Goal: Task Accomplishment & Management: Complete application form

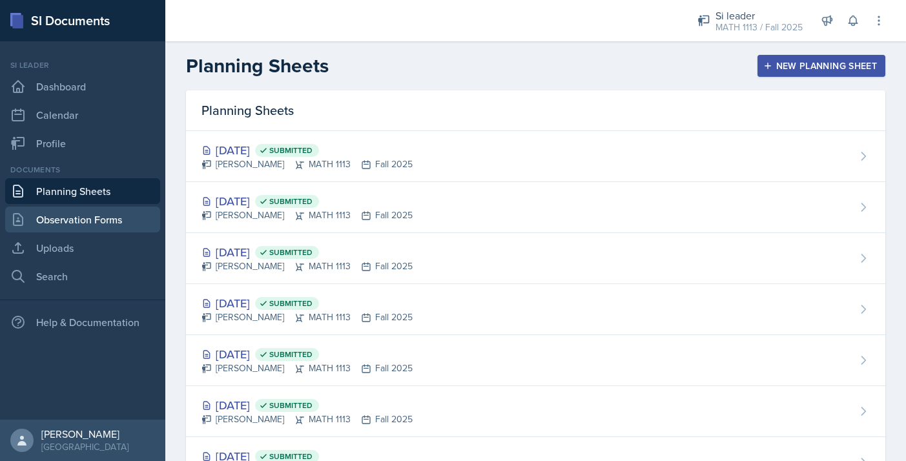
click at [124, 221] on link "Observation Forms" at bounding box center [82, 220] width 155 height 26
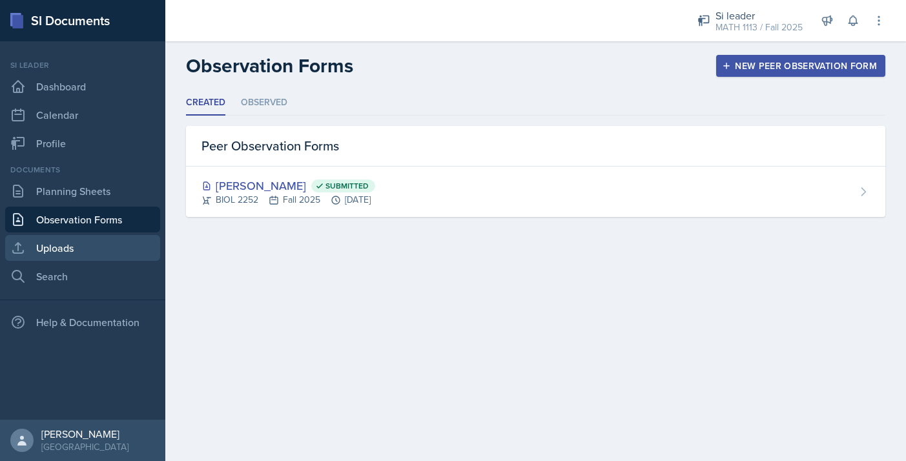
click at [69, 244] on link "Uploads" at bounding box center [82, 248] width 155 height 26
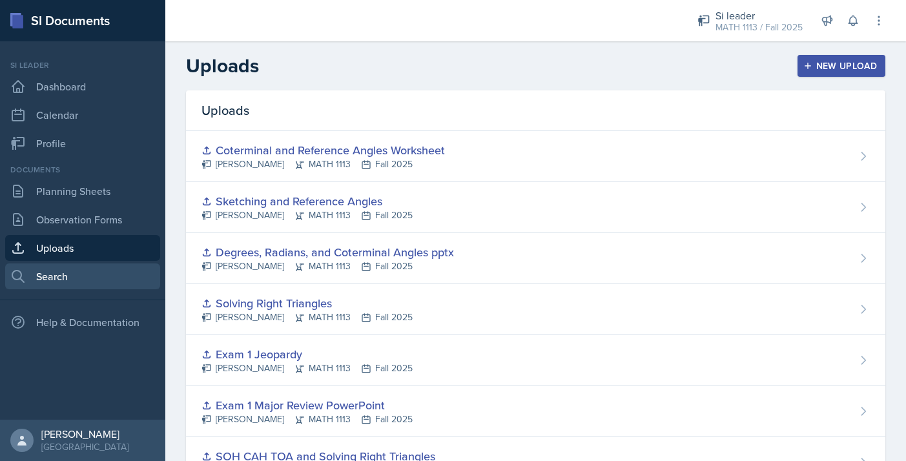
click at [73, 275] on link "Search" at bounding box center [82, 277] width 155 height 26
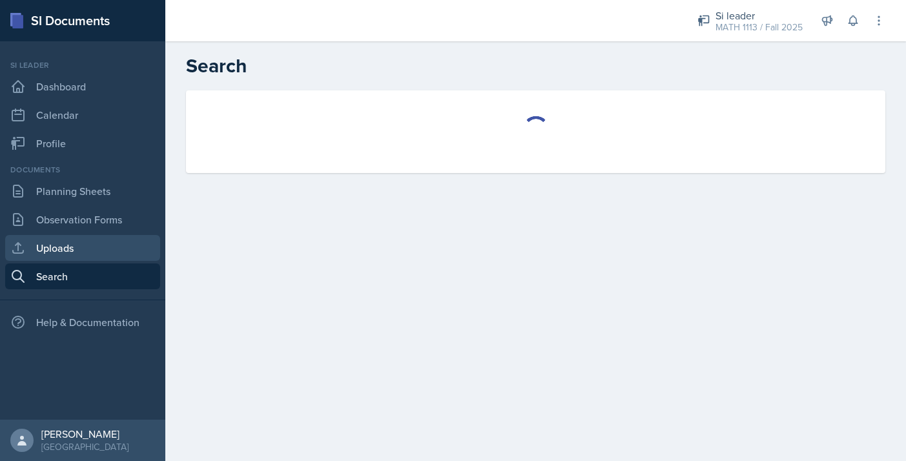
select select "all"
select select "1"
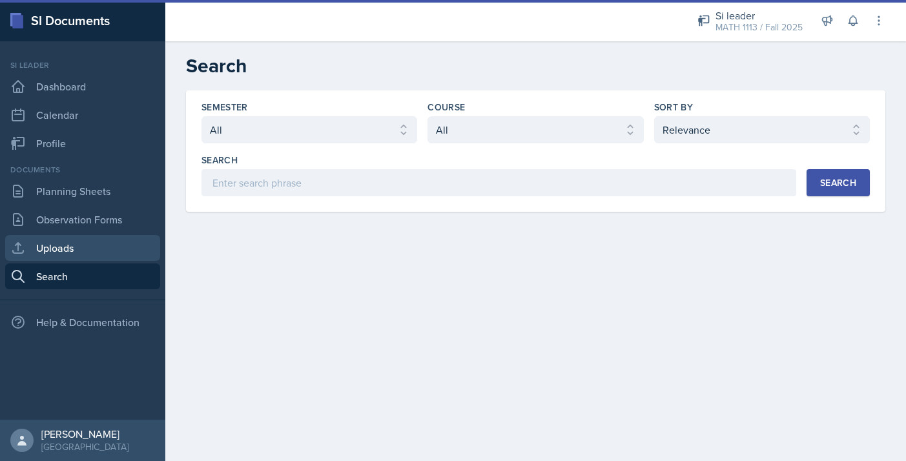
click at [74, 258] on link "Uploads" at bounding box center [82, 248] width 155 height 26
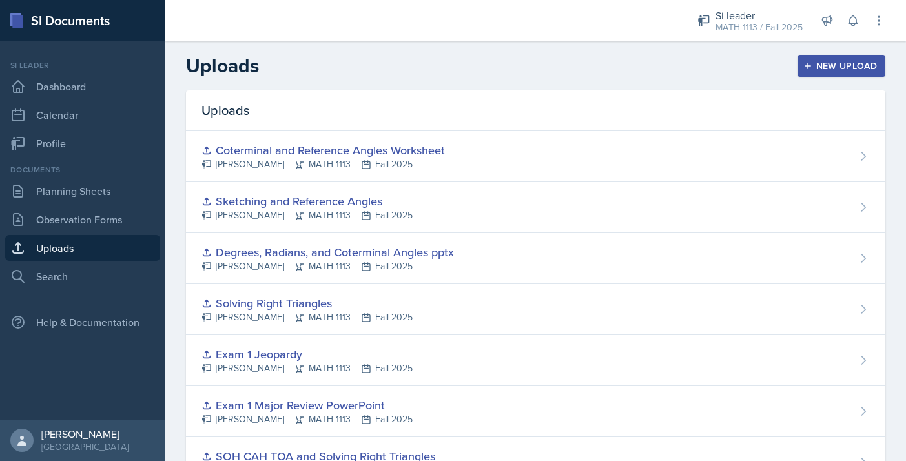
click at [815, 68] on div "New Upload" at bounding box center [842, 66] width 72 height 10
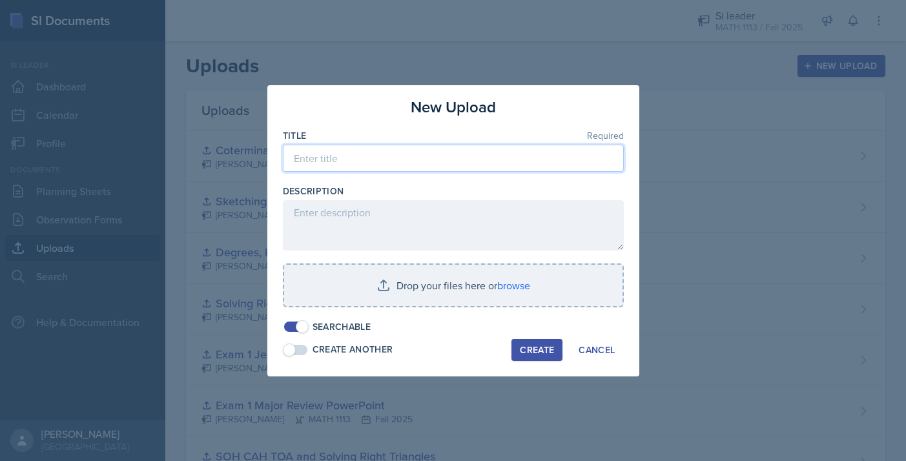
click at [442, 162] on input at bounding box center [453, 158] width 341 height 27
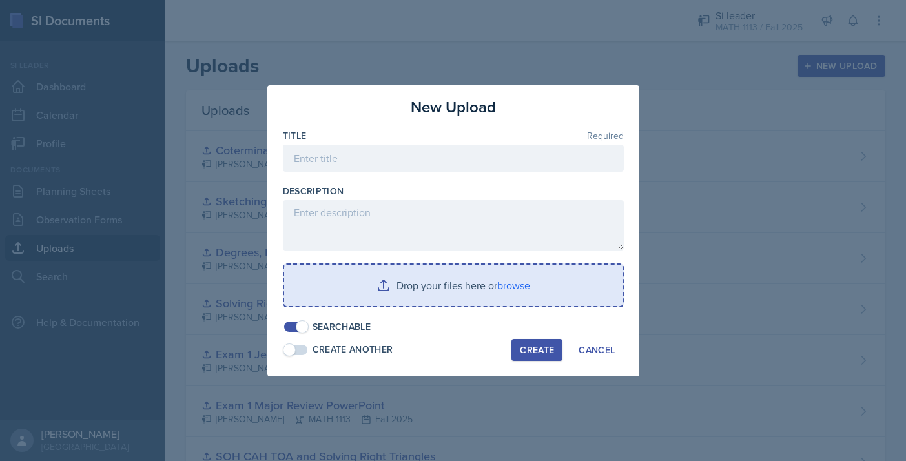
click at [442, 278] on input "file" at bounding box center [453, 285] width 339 height 41
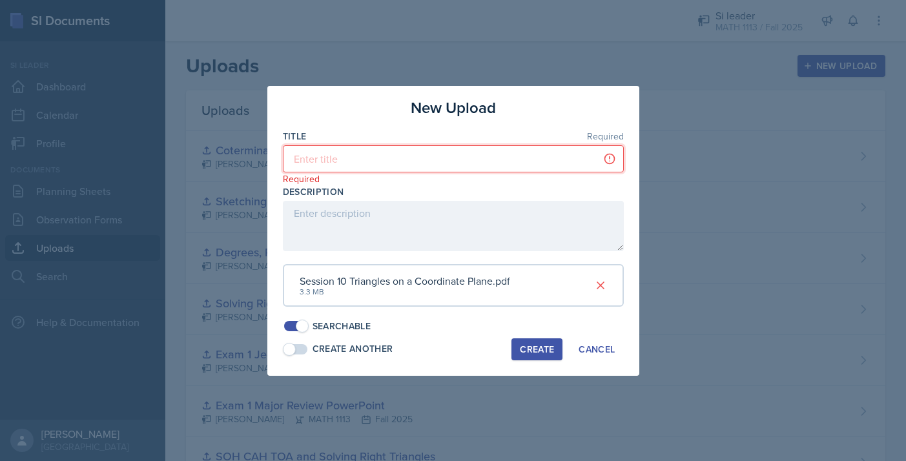
click at [353, 157] on input at bounding box center [453, 158] width 341 height 27
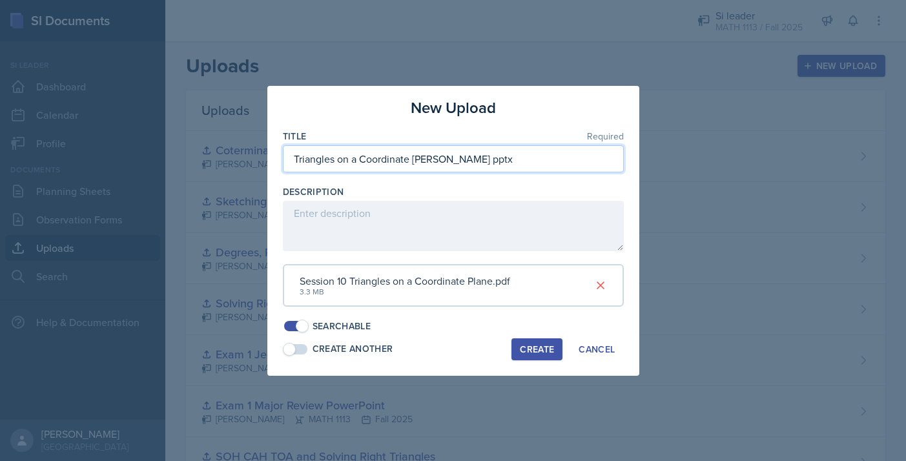
type input "Triangles on a Coordinate [PERSON_NAME] pptx"
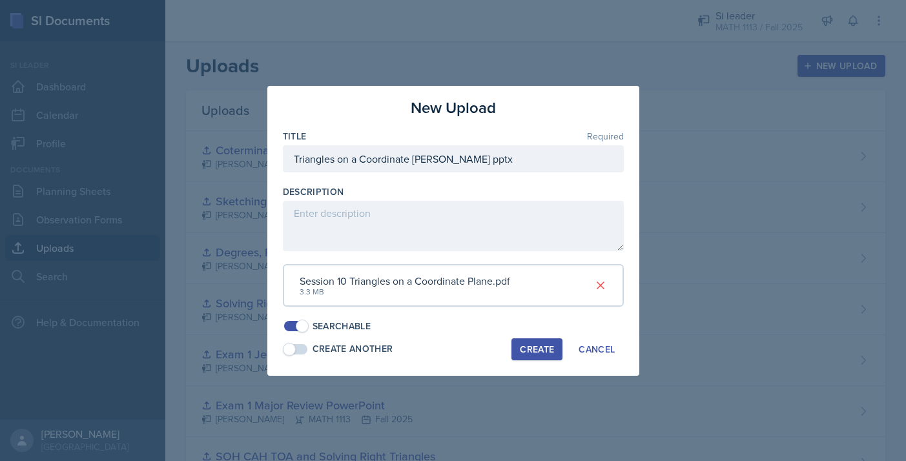
click at [543, 344] on div "Create" at bounding box center [537, 349] width 34 height 10
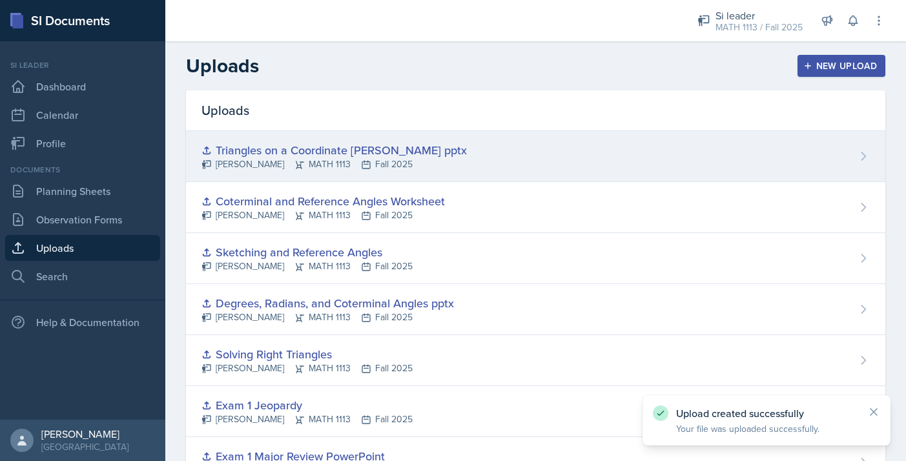
click at [374, 154] on div "Triangles on a Coordinate [PERSON_NAME] pptx" at bounding box center [335, 149] width 266 height 17
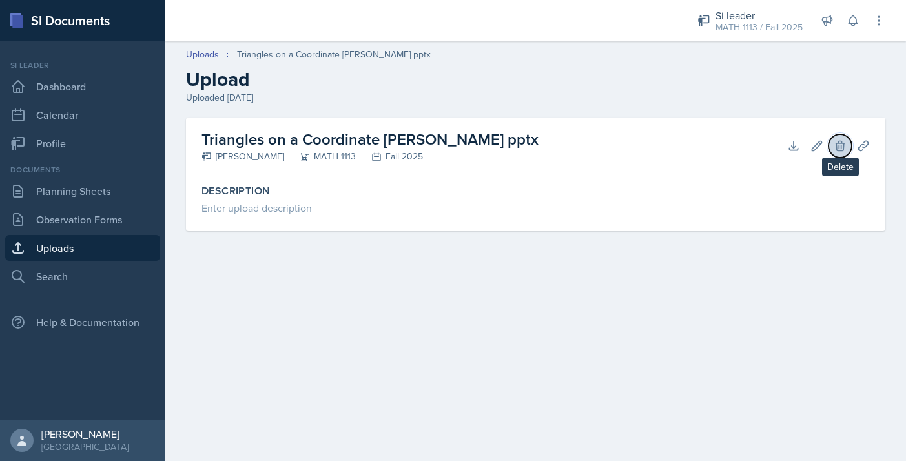
click at [833, 142] on button "Delete" at bounding box center [840, 145] width 23 height 23
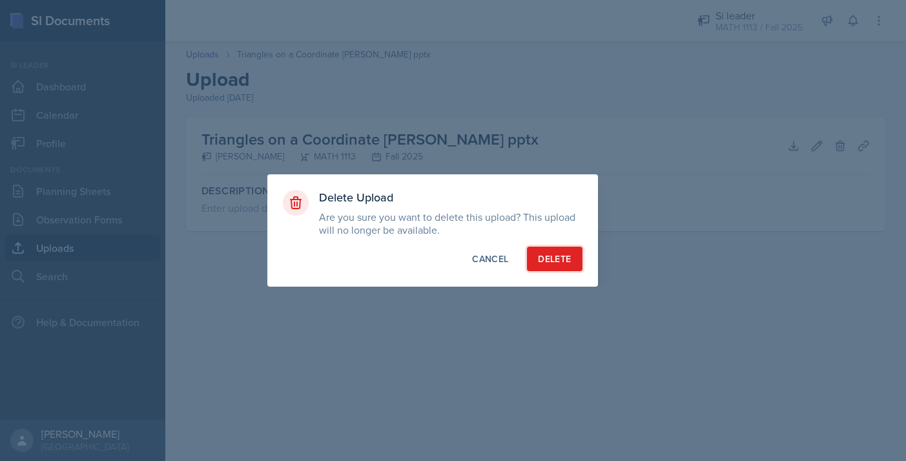
click at [561, 253] on div "Delete" at bounding box center [554, 259] width 33 height 13
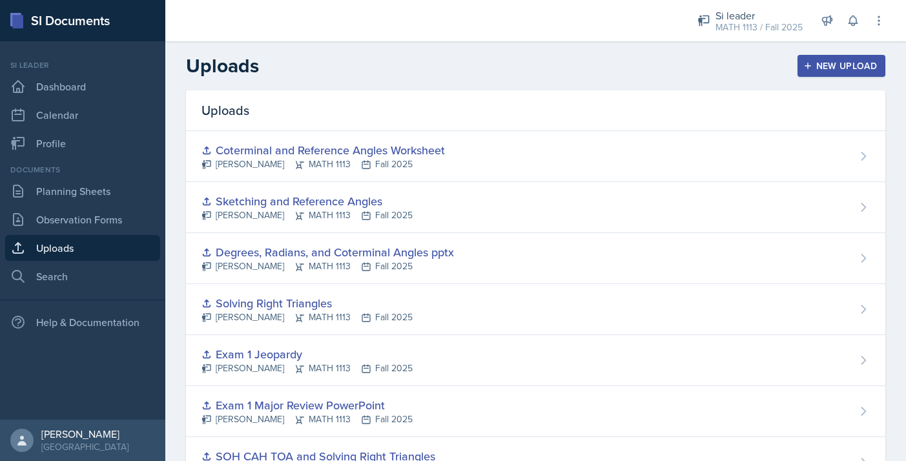
click at [829, 66] on div "New Upload" at bounding box center [842, 66] width 72 height 10
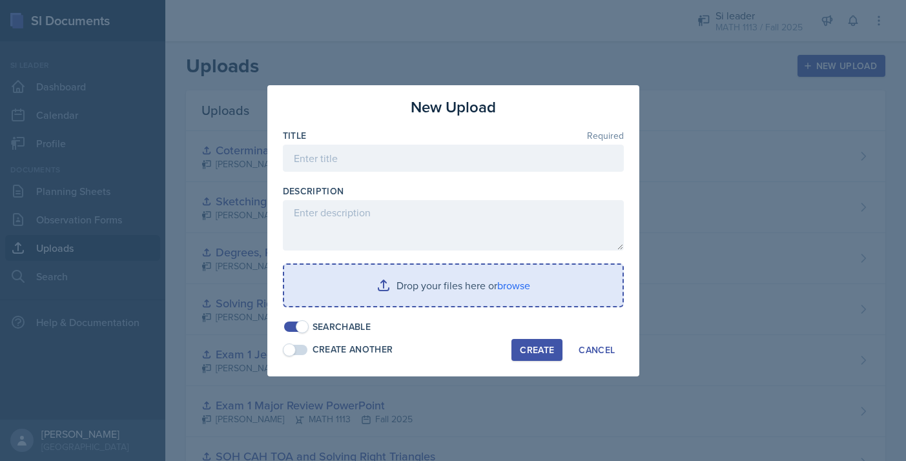
click at [560, 288] on input "file" at bounding box center [453, 285] width 339 height 41
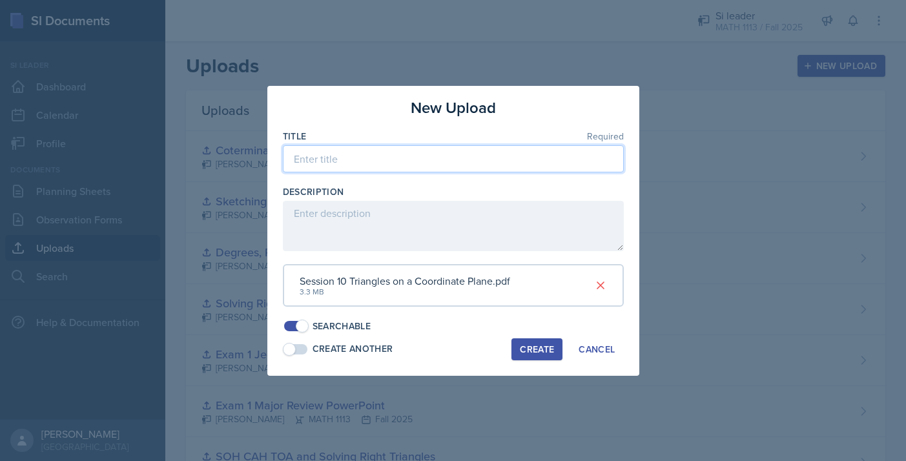
click at [389, 159] on input at bounding box center [453, 158] width 341 height 27
type input "Triangle on a Coordinate Plane pptx"
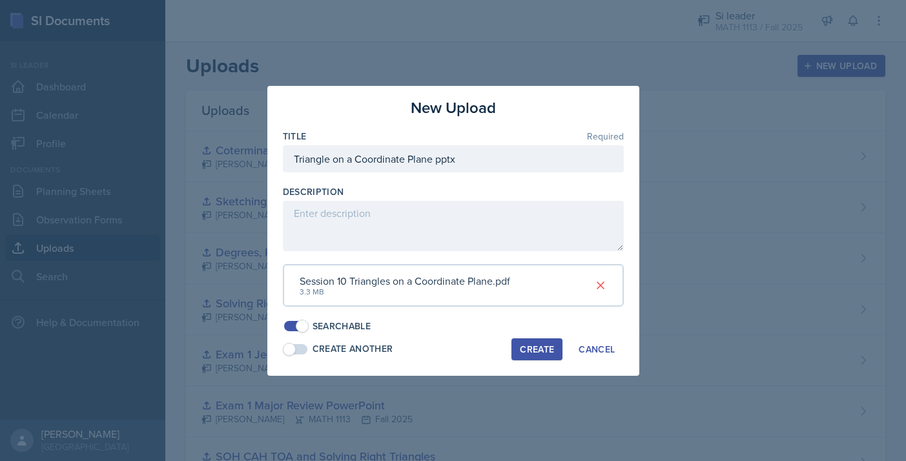
click at [532, 345] on div "Create" at bounding box center [537, 349] width 34 height 10
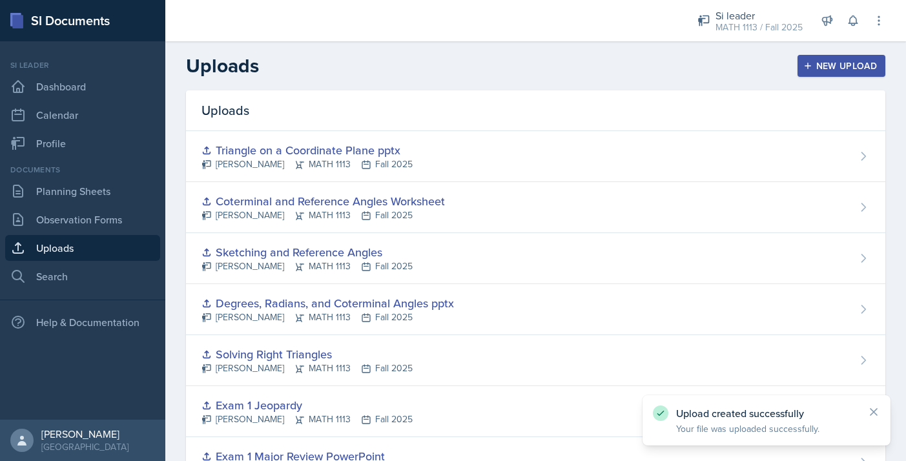
click at [824, 74] on button "New Upload" at bounding box center [842, 66] width 89 height 22
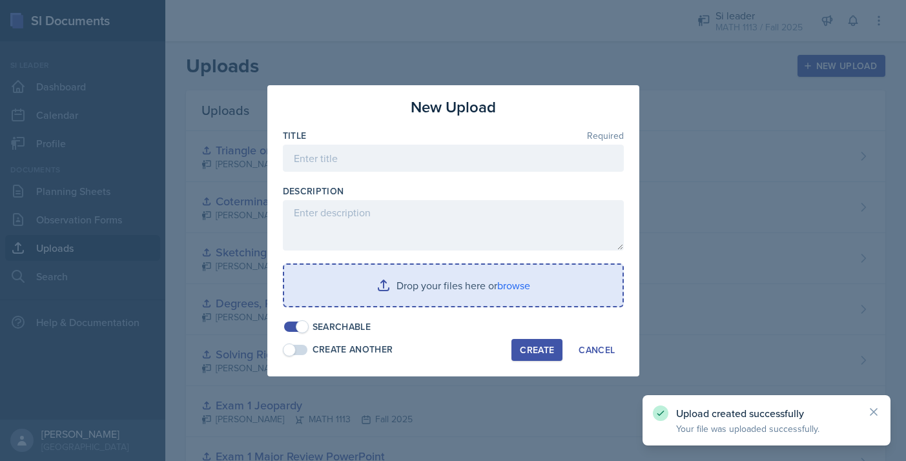
click at [421, 284] on input "file" at bounding box center [453, 285] width 339 height 41
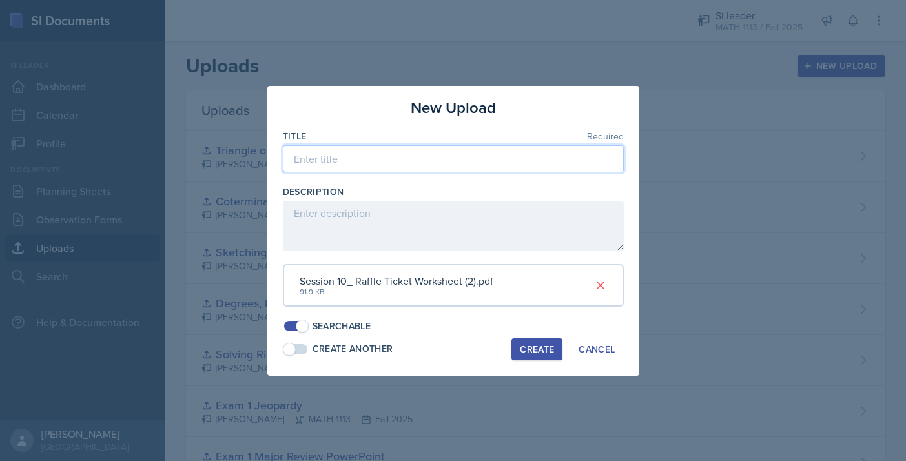
click at [456, 156] on input at bounding box center [453, 158] width 341 height 27
type input "Raffle Ticket Worksheet"
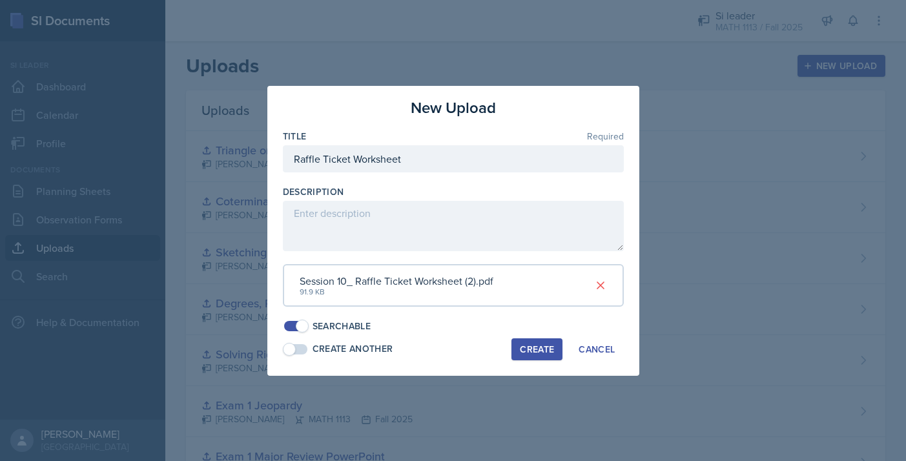
click at [528, 353] on div "Create" at bounding box center [537, 349] width 34 height 10
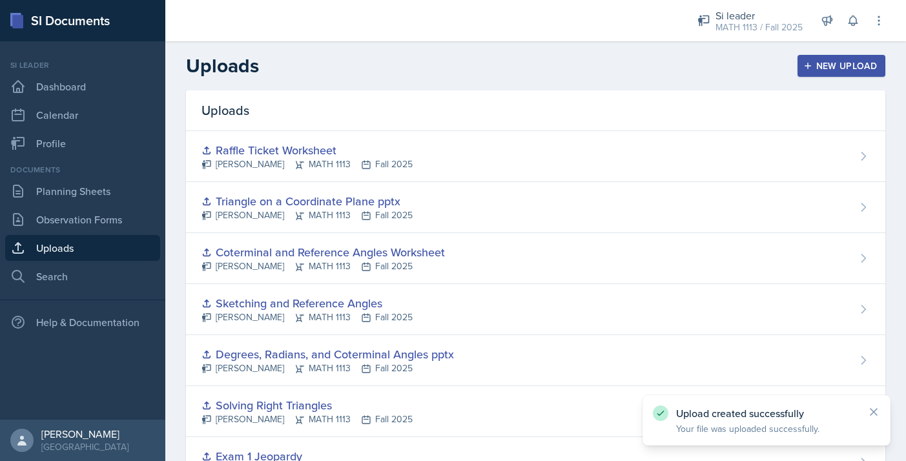
click at [858, 74] on button "New Upload" at bounding box center [842, 66] width 89 height 22
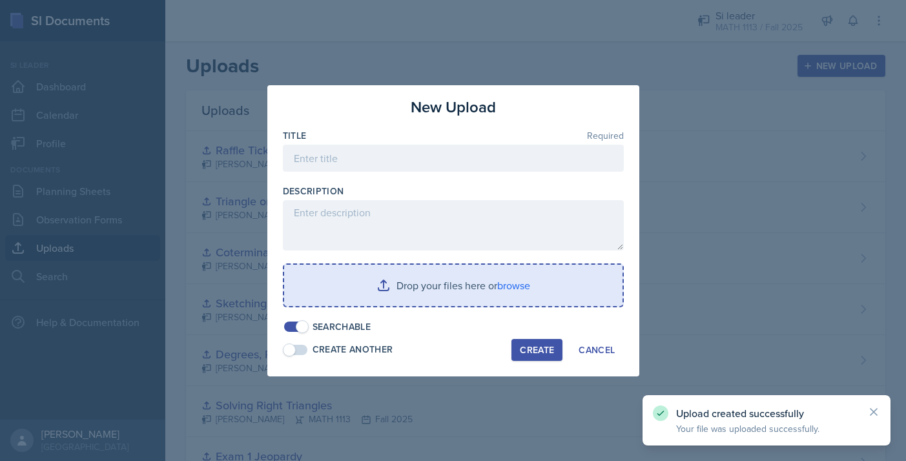
click at [376, 297] on input "file" at bounding box center [453, 285] width 339 height 41
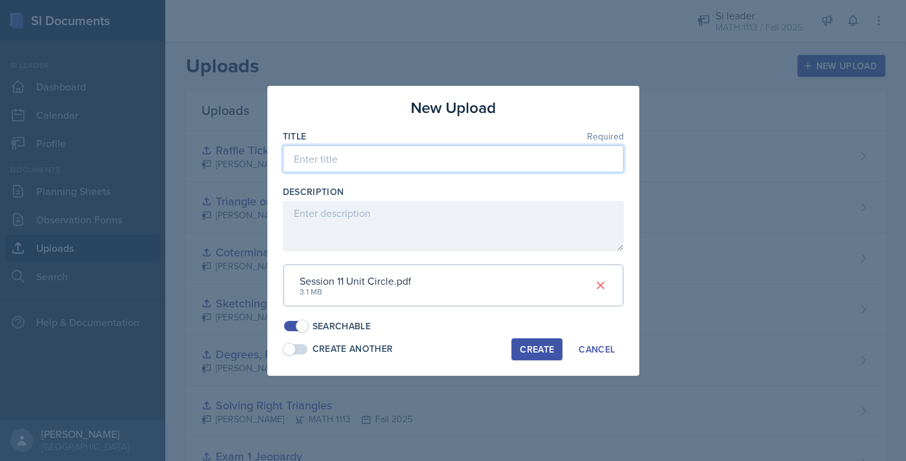
click at [417, 158] on input at bounding box center [453, 158] width 341 height 27
type input "Unit Circle"
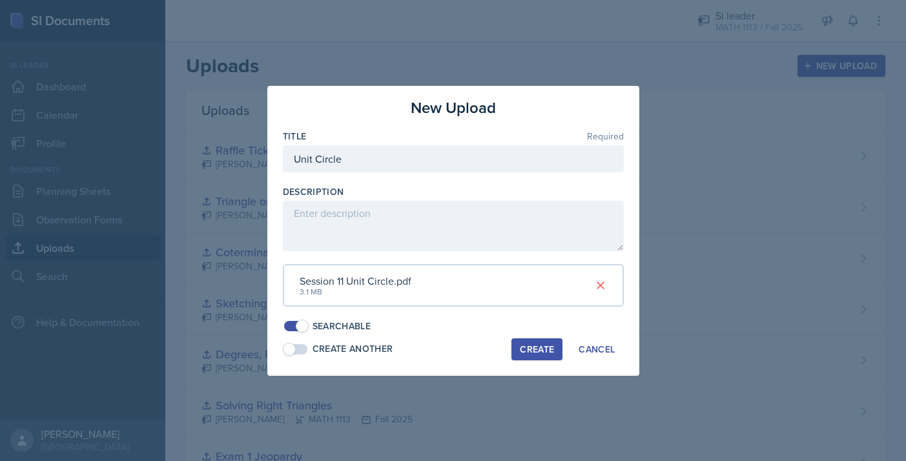
click at [537, 349] on div "Create" at bounding box center [537, 349] width 34 height 10
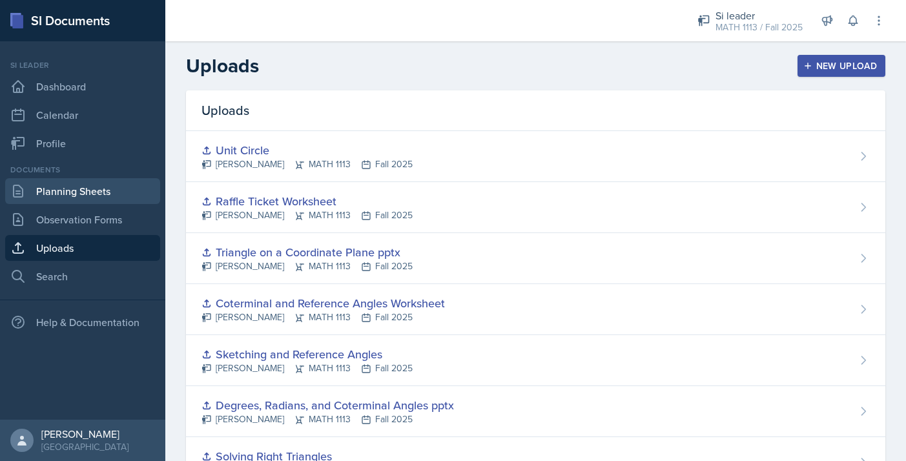
click at [81, 191] on link "Planning Sheets" at bounding box center [82, 191] width 155 height 26
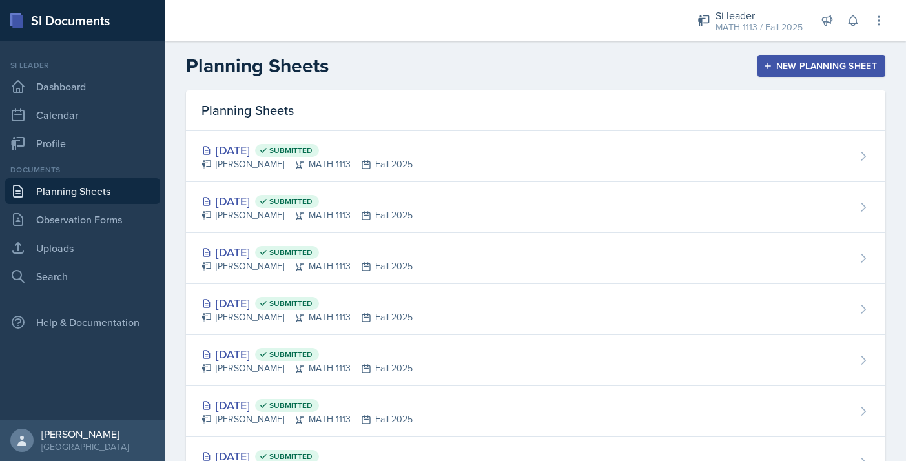
click at [751, 78] on header "Planning Sheets New Planning Sheet" at bounding box center [535, 65] width 741 height 49
click at [788, 71] on div "New Planning Sheet" at bounding box center [821, 66] width 111 height 10
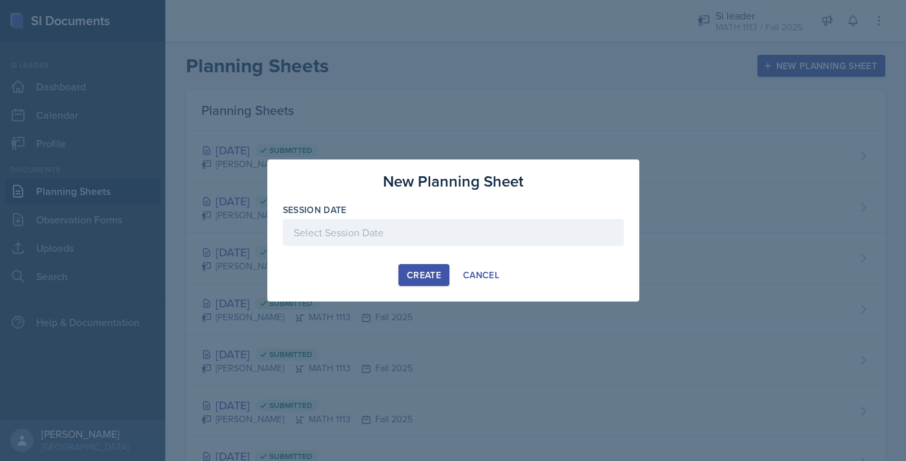
click at [466, 225] on div at bounding box center [453, 232] width 341 height 27
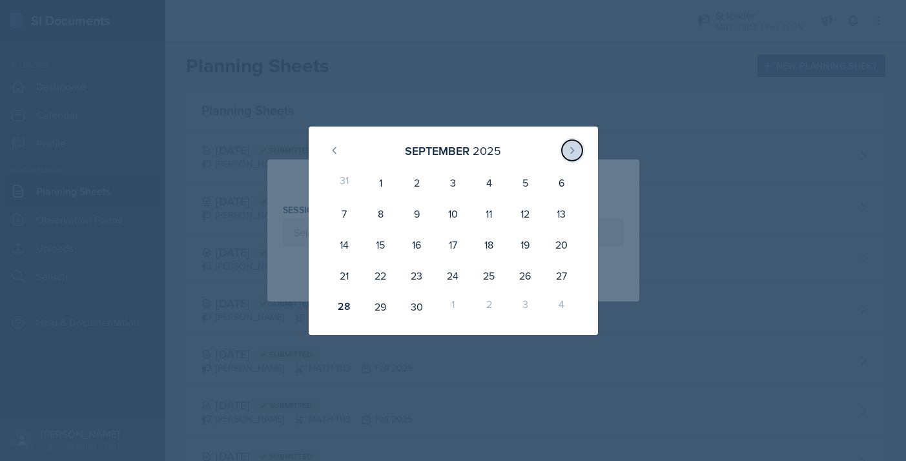
click at [570, 149] on icon at bounding box center [572, 150] width 10 height 10
click at [454, 189] on div "1" at bounding box center [453, 182] width 36 height 31
type input "[DATE]"
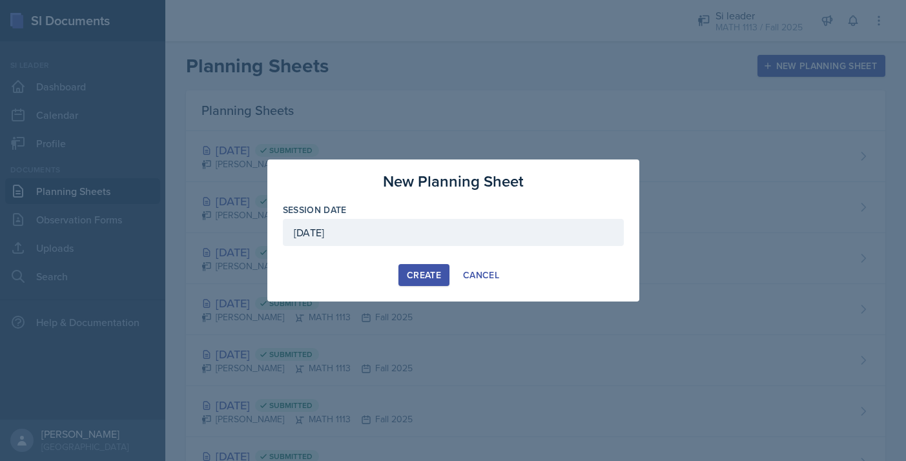
click at [426, 275] on div "Create" at bounding box center [424, 275] width 34 height 10
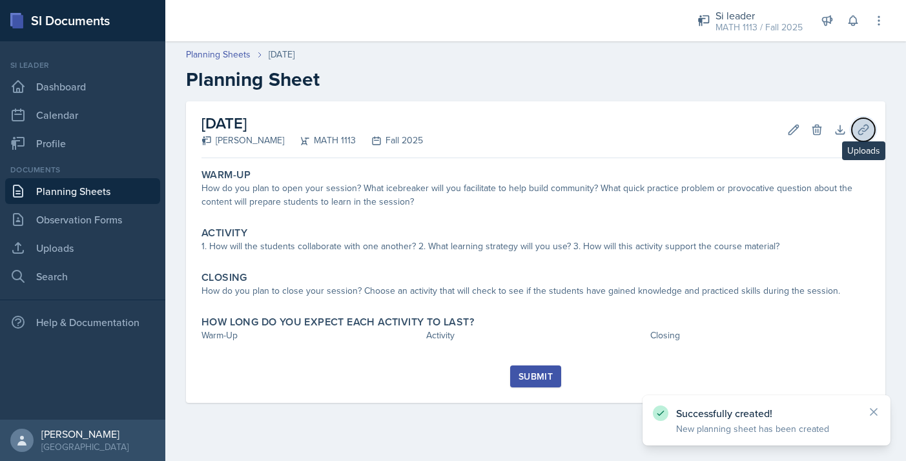
click at [868, 134] on icon at bounding box center [863, 129] width 13 height 13
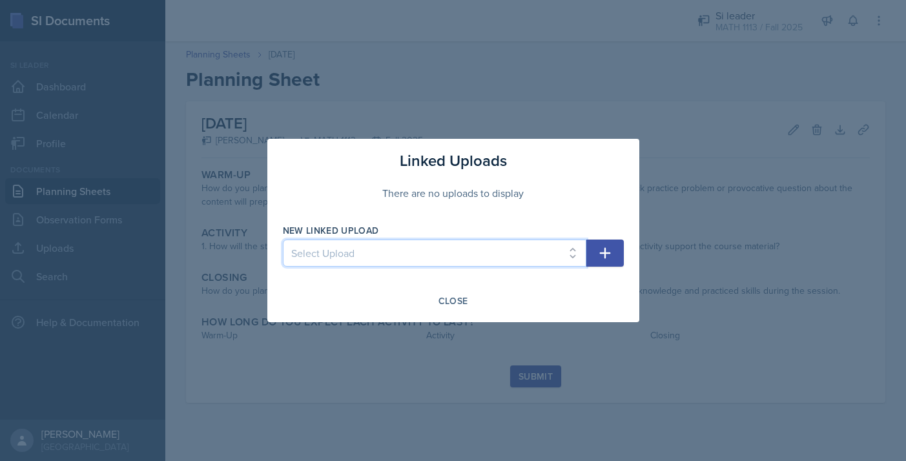
click at [519, 253] on select "Select Upload Fall Training Mock Session AROC and Difference Quotient Graphs of…" at bounding box center [435, 253] width 304 height 27
select select "50c84f73-614a-4d42-aa50-fd9d1da145b0"
click at [283, 240] on select "Select Upload Fall Training Mock Session AROC and Difference Quotient Graphs of…" at bounding box center [435, 253] width 304 height 27
click at [600, 253] on icon "button" at bounding box center [605, 253] width 11 height 11
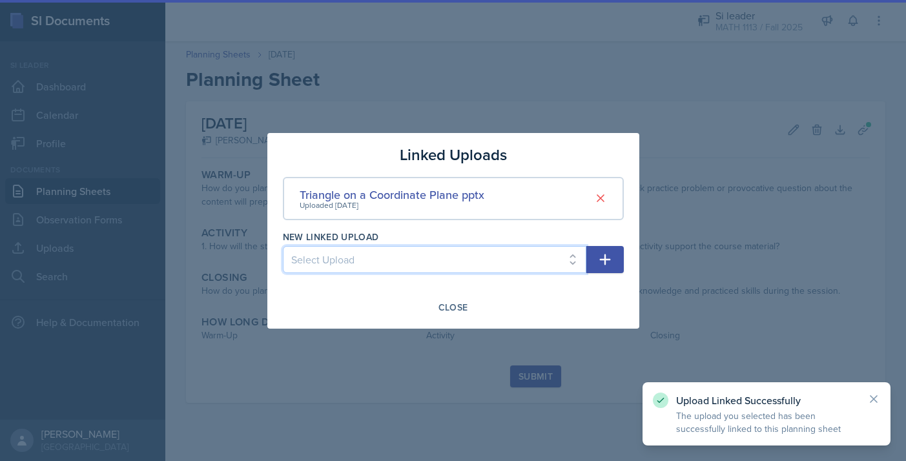
click at [527, 269] on select "Select Upload Fall Training Mock Session AROC and Difference Quotient Graphs of…" at bounding box center [435, 259] width 304 height 27
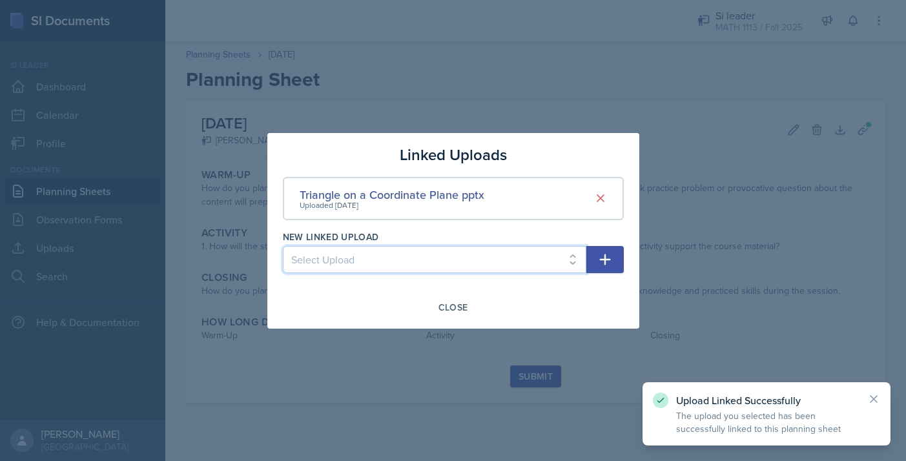
select select "364c29ea-44eb-4f30-817b-2a4bc0778705"
click at [283, 246] on select "Select Upload Fall Training Mock Session AROC and Difference Quotient Graphs of…" at bounding box center [435, 259] width 304 height 27
click at [595, 256] on button "button" at bounding box center [605, 259] width 37 height 27
select select
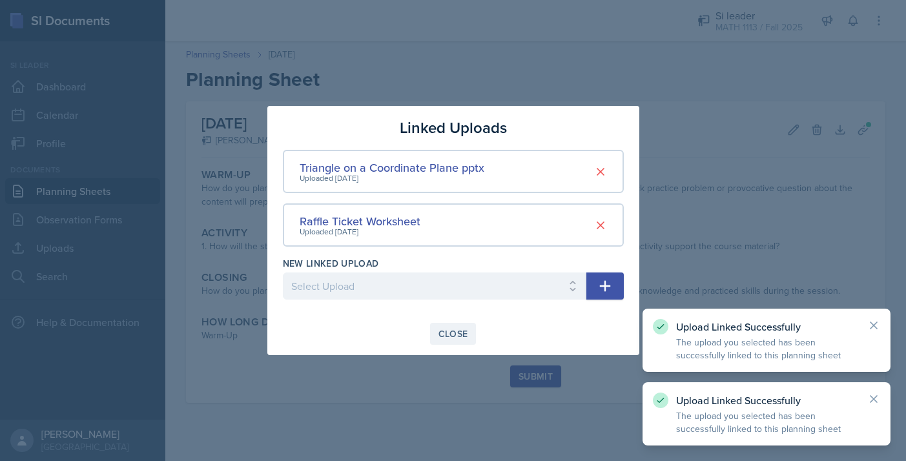
click at [450, 336] on div "Close" at bounding box center [454, 334] width 30 height 10
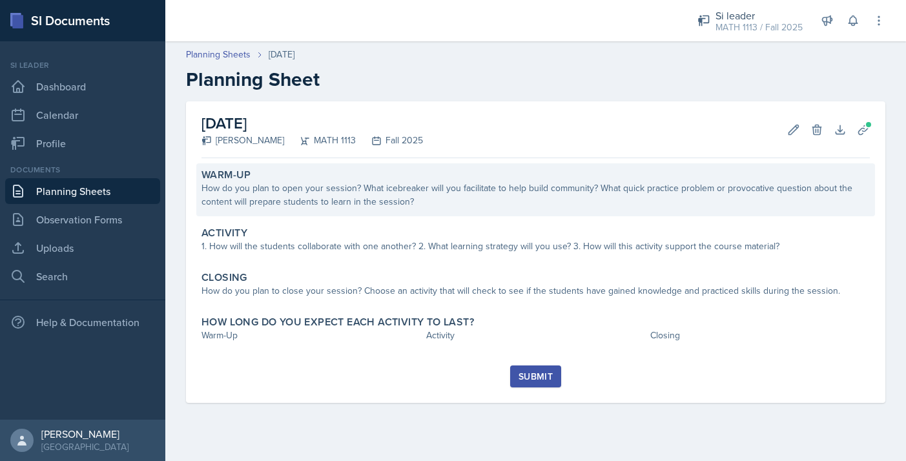
click at [418, 198] on div "How do you plan to open your session? What icebreaker will you facilitate to he…" at bounding box center [536, 195] width 669 height 27
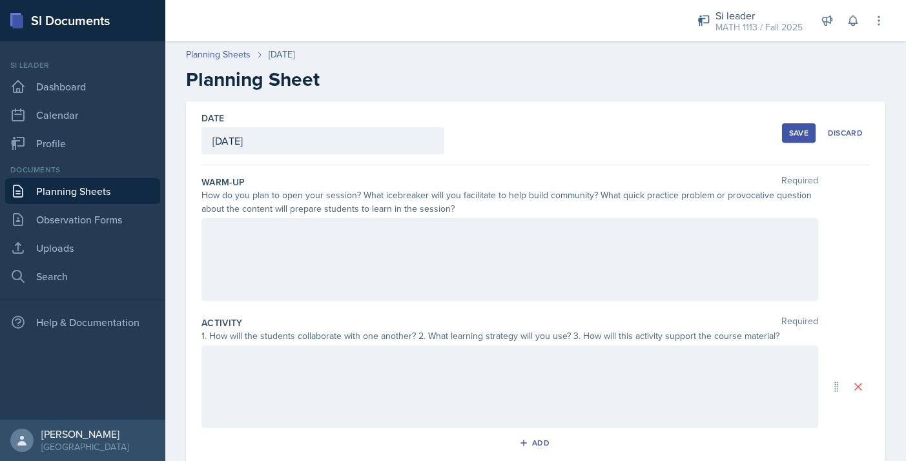
click at [368, 278] on div at bounding box center [510, 259] width 617 height 83
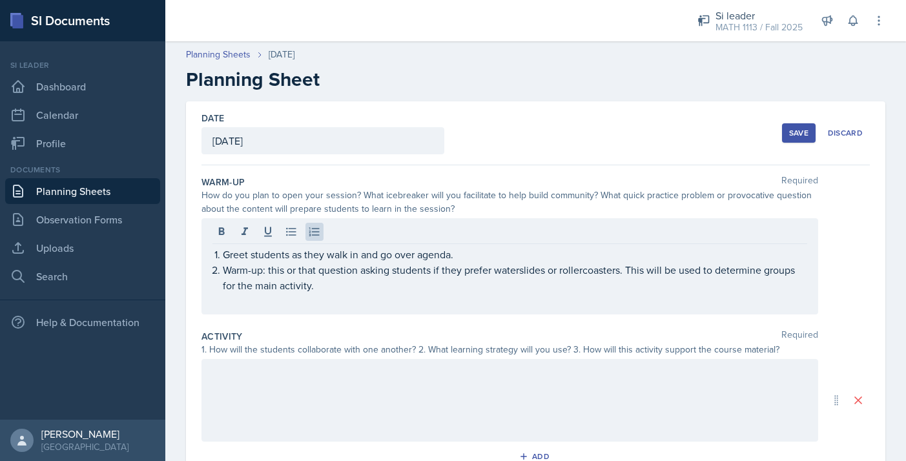
click at [375, 389] on div at bounding box center [510, 400] width 617 height 83
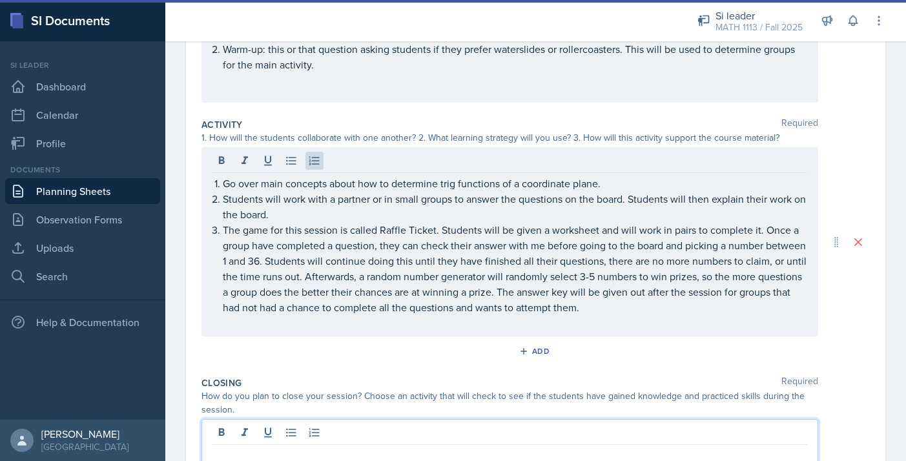
click at [293, 432] on div at bounding box center [510, 460] width 617 height 83
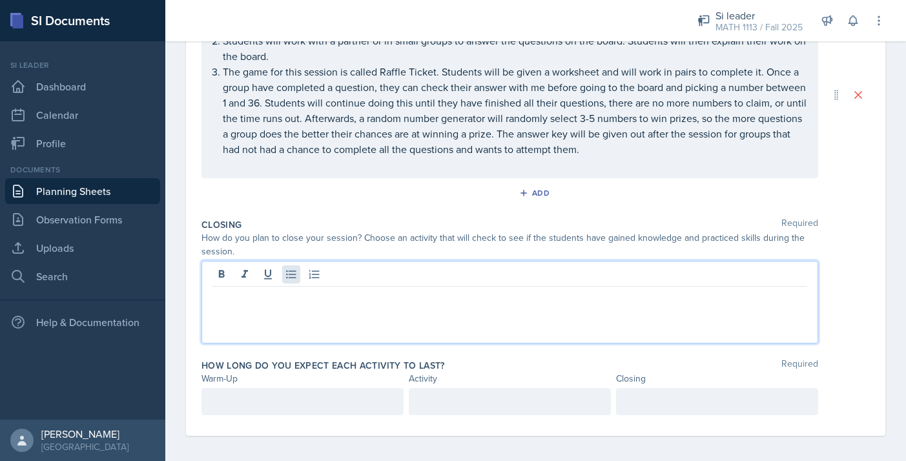
scroll to position [340, 0]
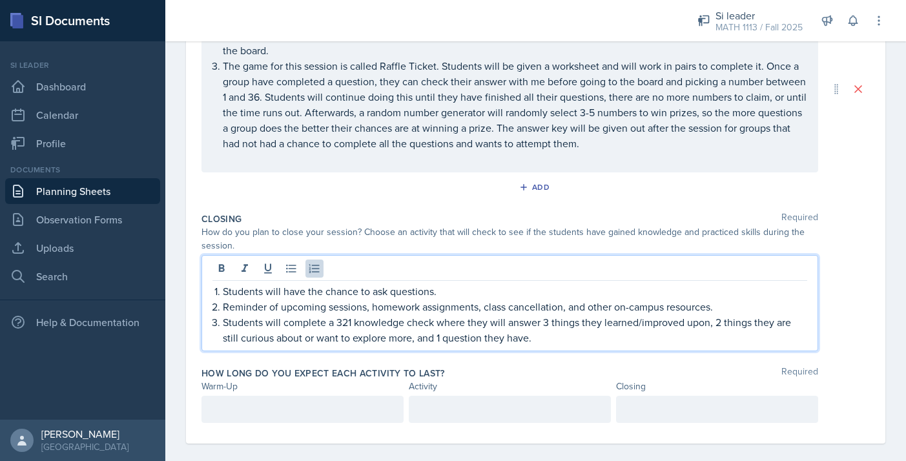
click at [306, 415] on div at bounding box center [303, 409] width 202 height 27
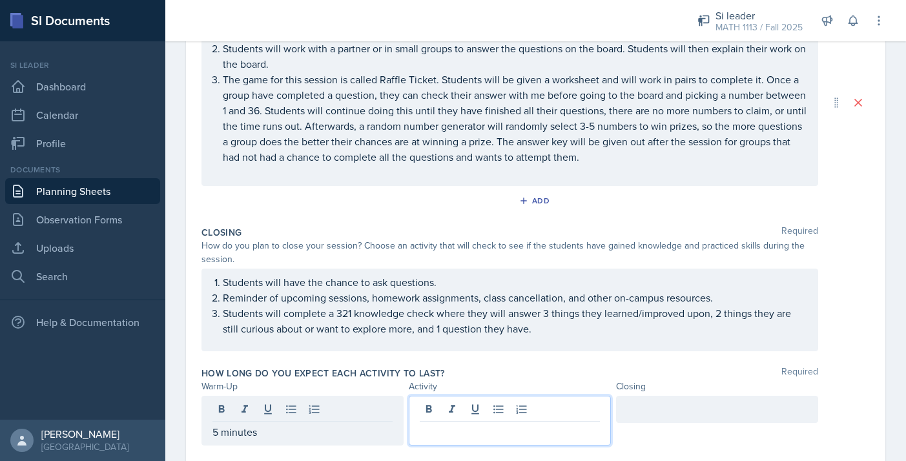
click at [439, 402] on div at bounding box center [510, 421] width 202 height 50
click at [690, 415] on div at bounding box center [717, 409] width 202 height 27
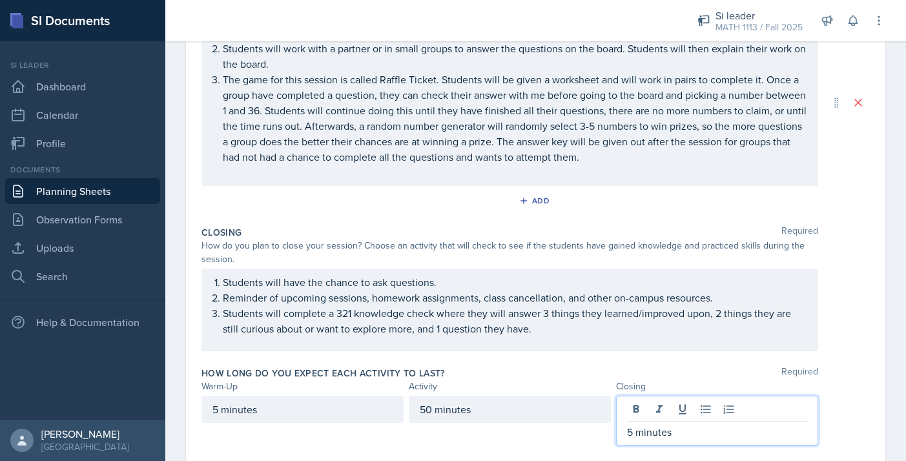
click at [510, 363] on div "How long do you expect each activity to last? Required Warm-Up Activity Closing…" at bounding box center [536, 409] width 669 height 94
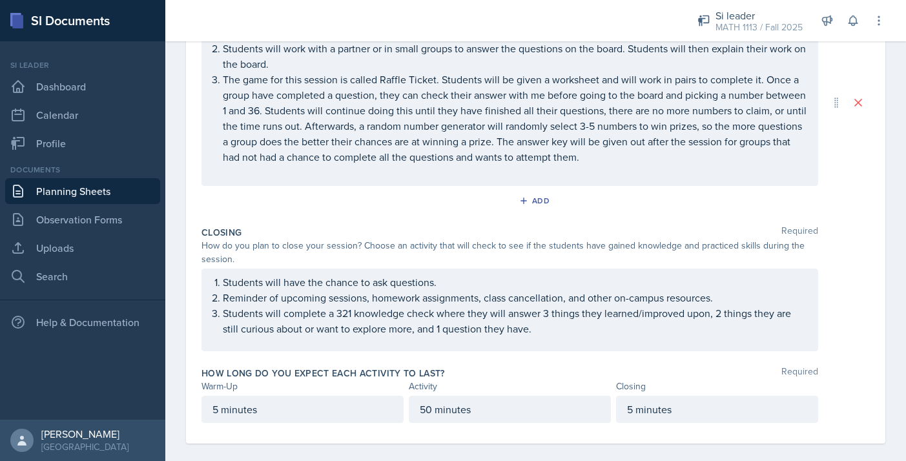
scroll to position [0, 0]
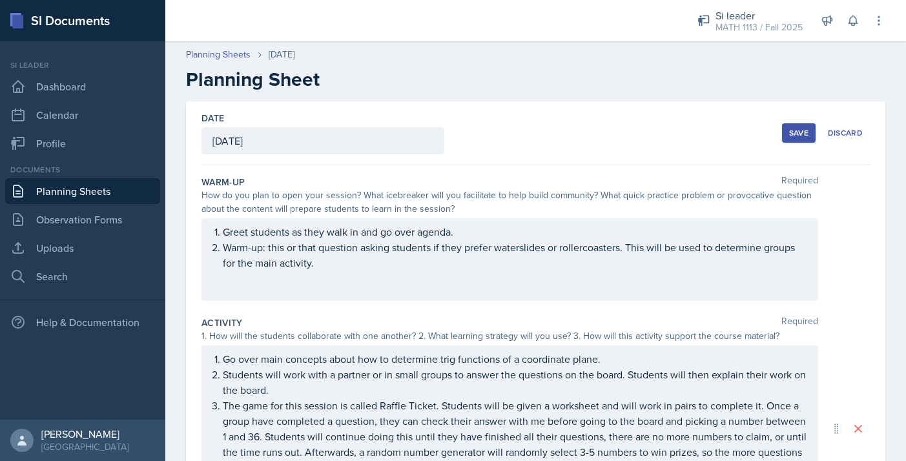
click at [800, 134] on div "Save" at bounding box center [799, 133] width 19 height 10
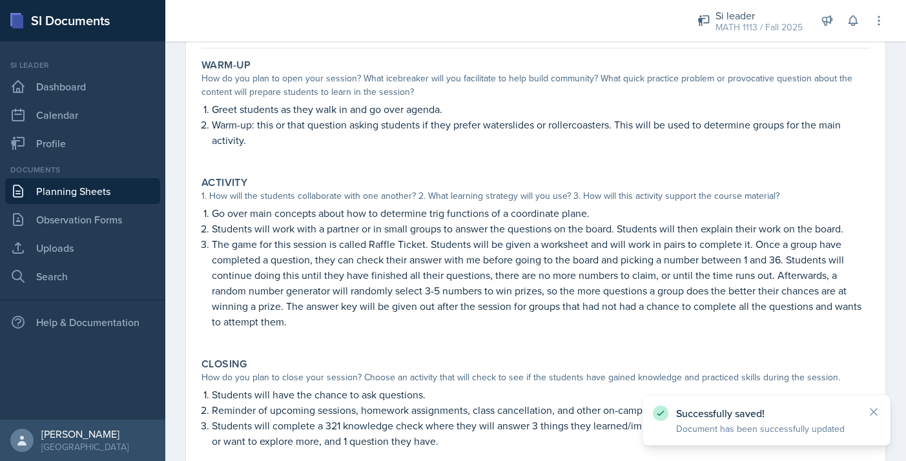
scroll to position [247, 0]
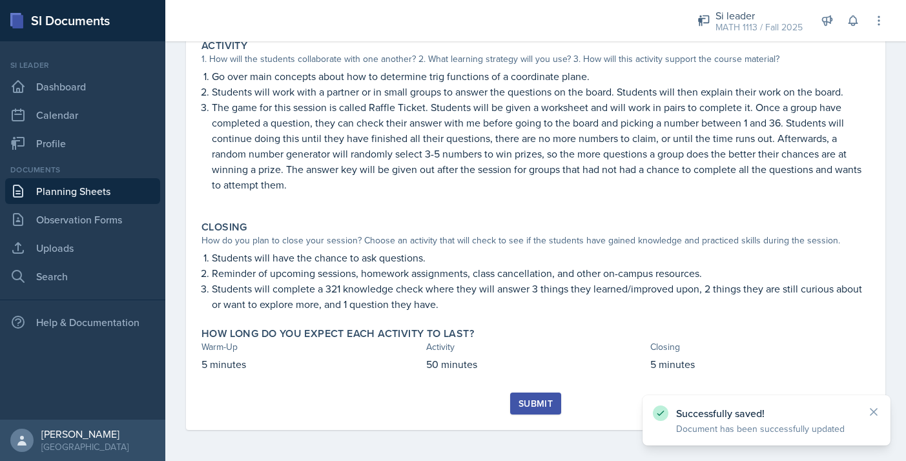
click at [540, 405] on div "Submit" at bounding box center [536, 404] width 34 height 10
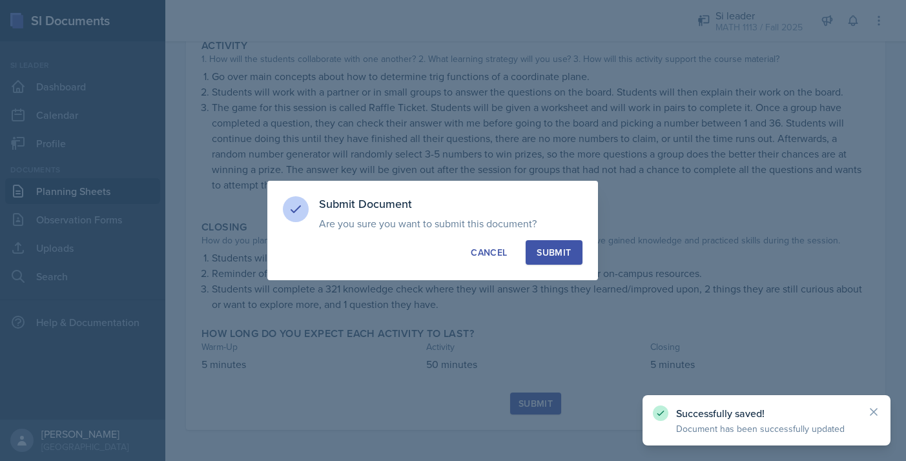
click at [553, 253] on div "Submit" at bounding box center [554, 252] width 34 height 13
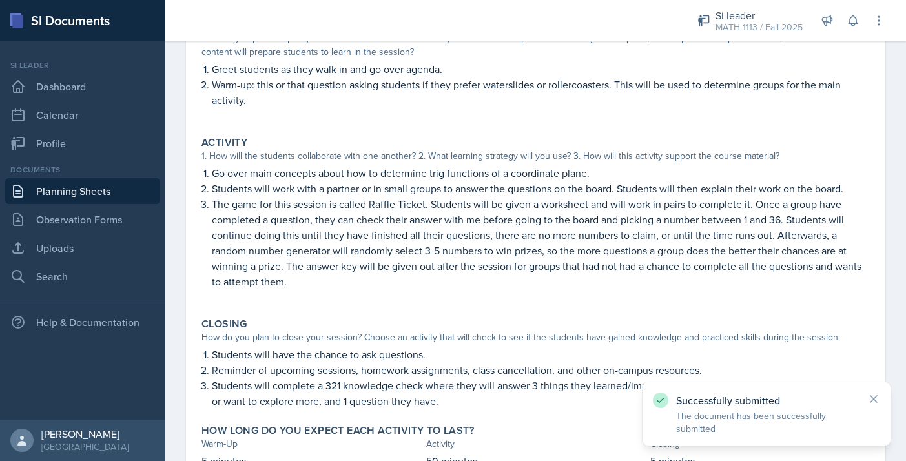
scroll to position [0, 0]
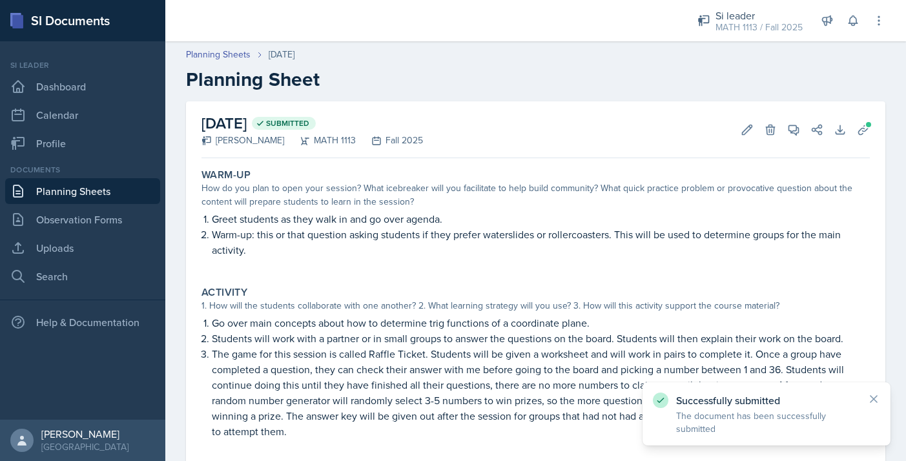
click at [205, 41] on header "Planning Sheets [DATE] Planning Sheet" at bounding box center [535, 69] width 741 height 69
click at [205, 56] on link "Planning Sheets" at bounding box center [218, 55] width 65 height 14
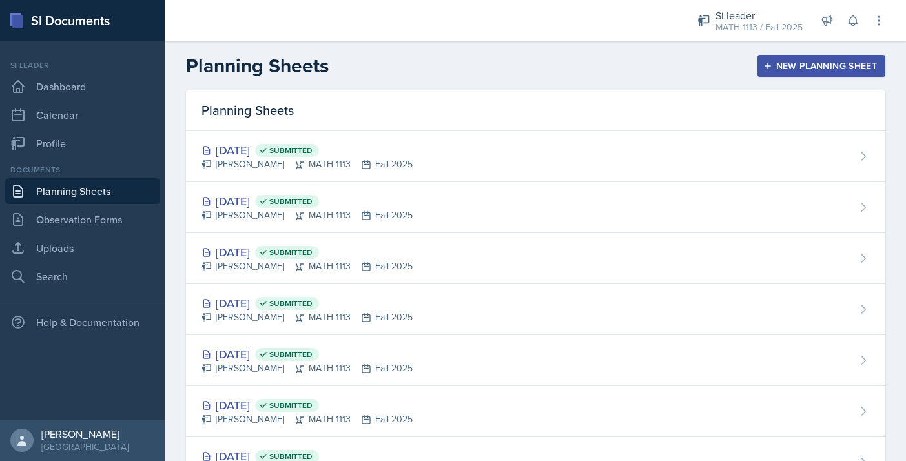
click at [775, 62] on div "New Planning Sheet" at bounding box center [821, 66] width 111 height 10
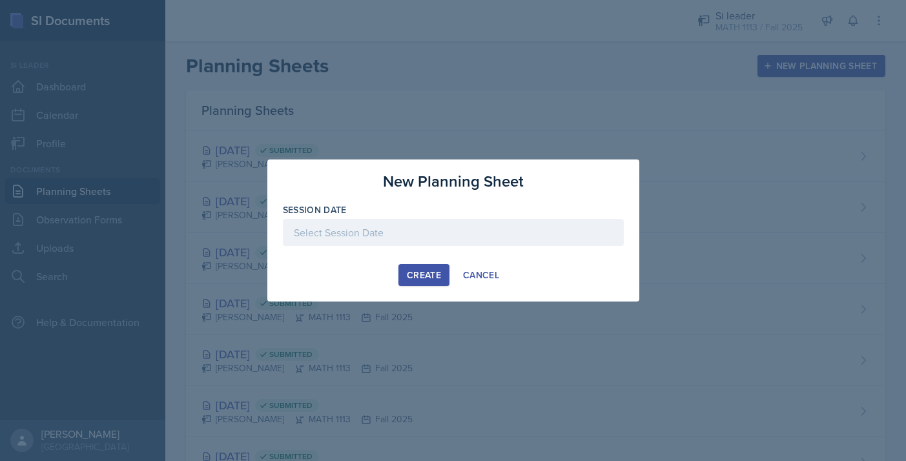
click at [532, 247] on div at bounding box center [453, 252] width 341 height 13
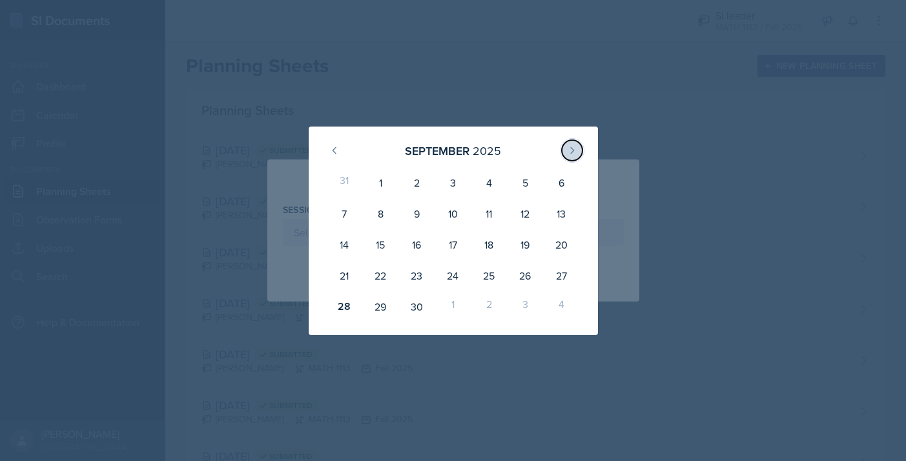
click at [572, 149] on icon at bounding box center [572, 150] width 3 height 6
click at [518, 187] on div "3" at bounding box center [525, 182] width 36 height 31
type input "[DATE]"
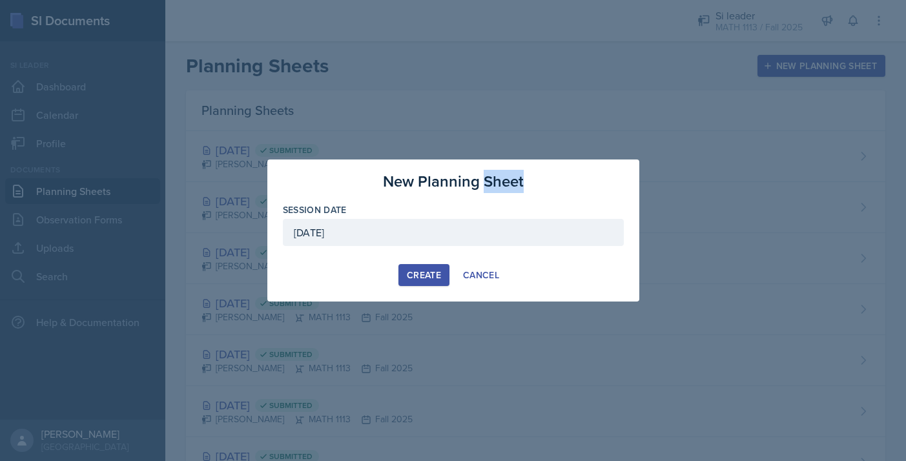
click at [518, 187] on h3 "New Planning Sheet" at bounding box center [453, 181] width 141 height 23
click at [557, 189] on div "New Planning Sheet" at bounding box center [453, 181] width 341 height 23
click at [381, 274] on div "Create Cancel" at bounding box center [453, 275] width 341 height 22
click at [404, 281] on button "Create" at bounding box center [424, 275] width 51 height 22
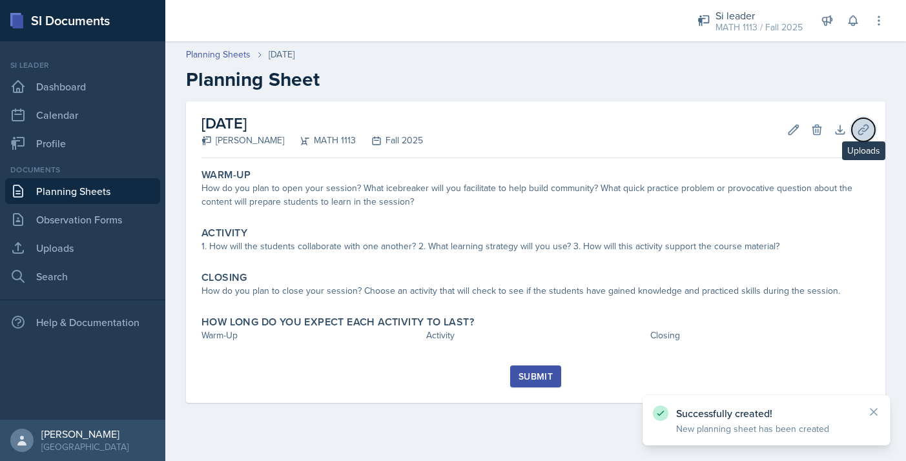
click at [861, 135] on icon at bounding box center [863, 129] width 13 height 13
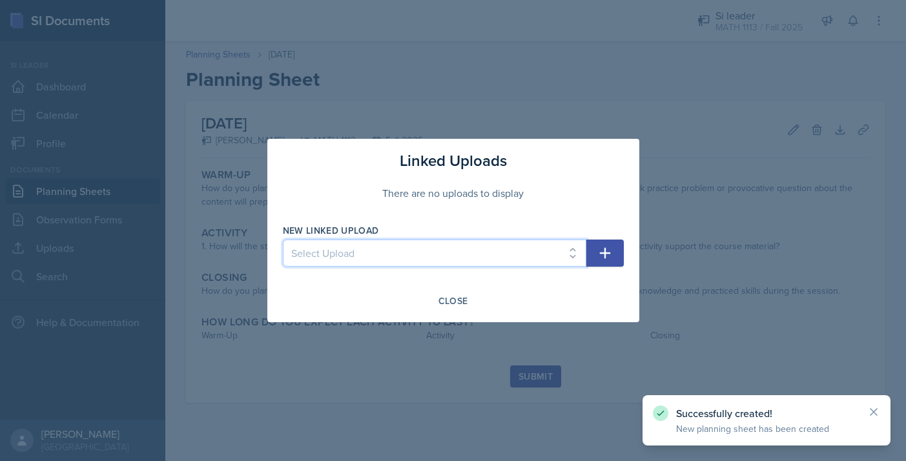
click at [466, 258] on select "Select Upload Fall Training Mock Session AROC and Difference Quotient Graphs of…" at bounding box center [435, 253] width 304 height 27
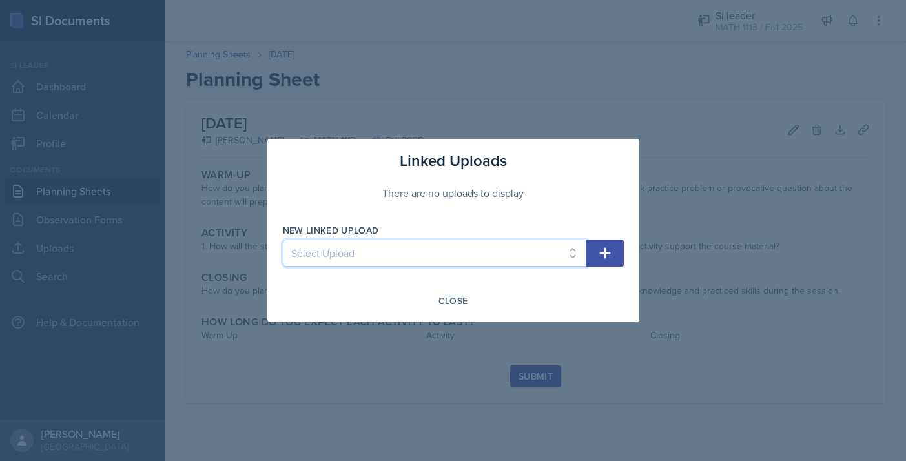
select select "9a8ecc42-57af-418c-acc8-34ecb4502d3f"
click at [283, 240] on select "Select Upload Fall Training Mock Session AROC and Difference Quotient Graphs of…" at bounding box center [435, 253] width 304 height 27
click at [603, 258] on icon "button" at bounding box center [606, 254] width 16 height 16
select select
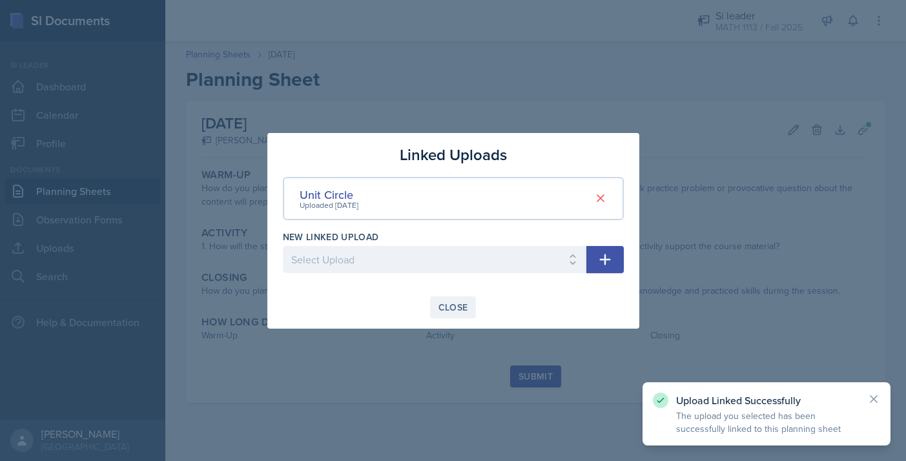
click at [439, 306] on div "Close" at bounding box center [454, 307] width 30 height 10
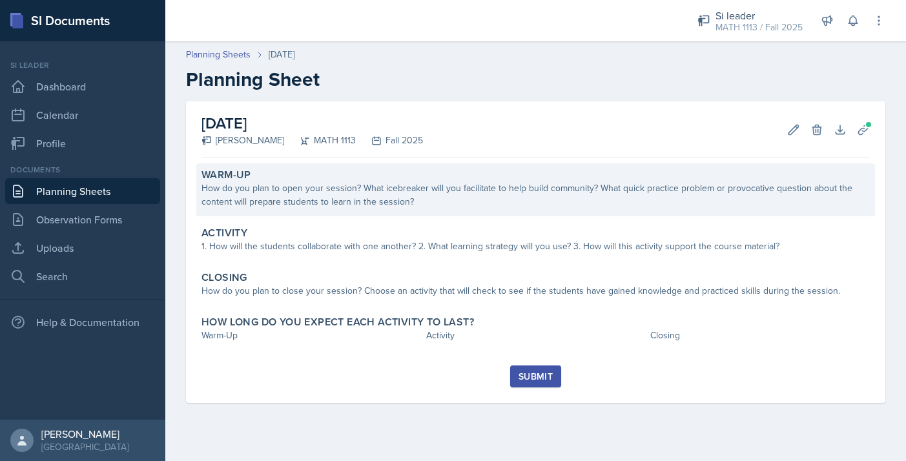
click at [399, 198] on div "How do you plan to open your session? What icebreaker will you facilitate to he…" at bounding box center [536, 195] width 669 height 27
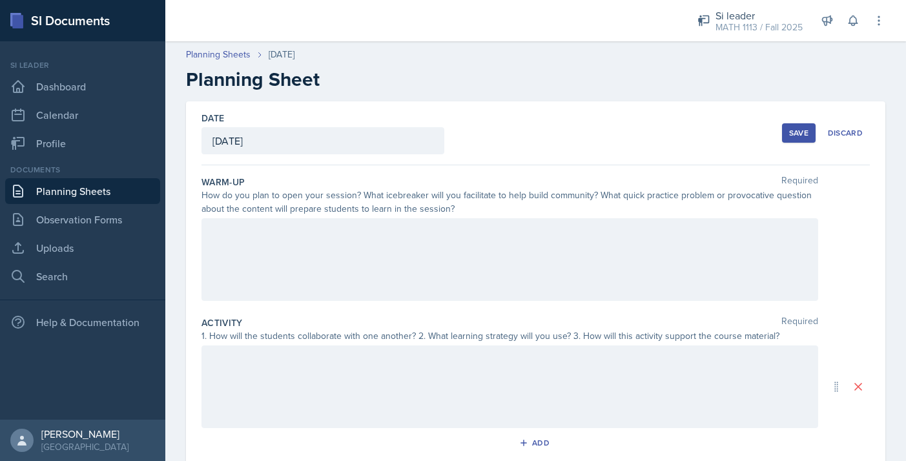
click at [389, 258] on div at bounding box center [510, 259] width 617 height 83
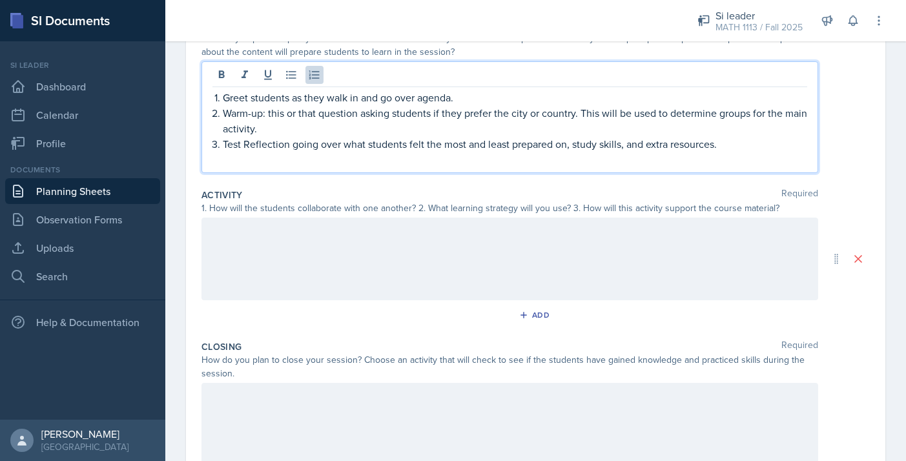
scroll to position [158, 0]
click at [434, 243] on div at bounding box center [510, 257] width 617 height 83
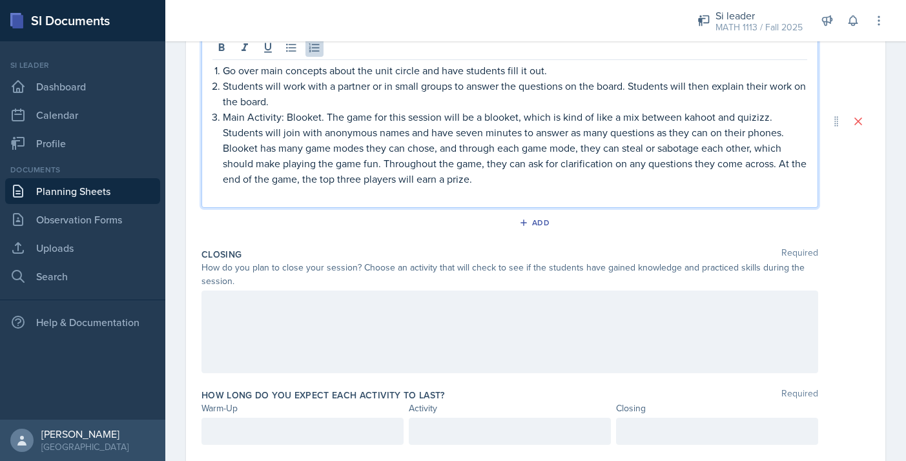
scroll to position [319, 0]
click at [395, 323] on div at bounding box center [510, 330] width 617 height 83
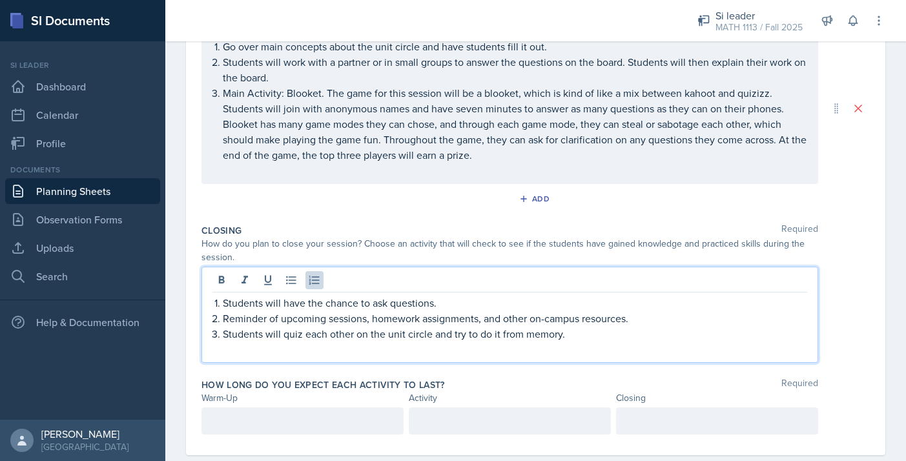
scroll to position [344, 0]
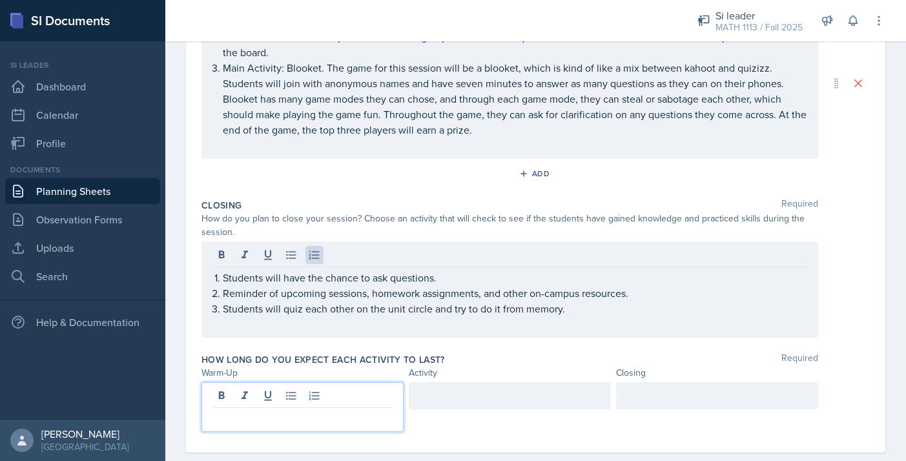
click at [338, 411] on p at bounding box center [303, 419] width 180 height 16
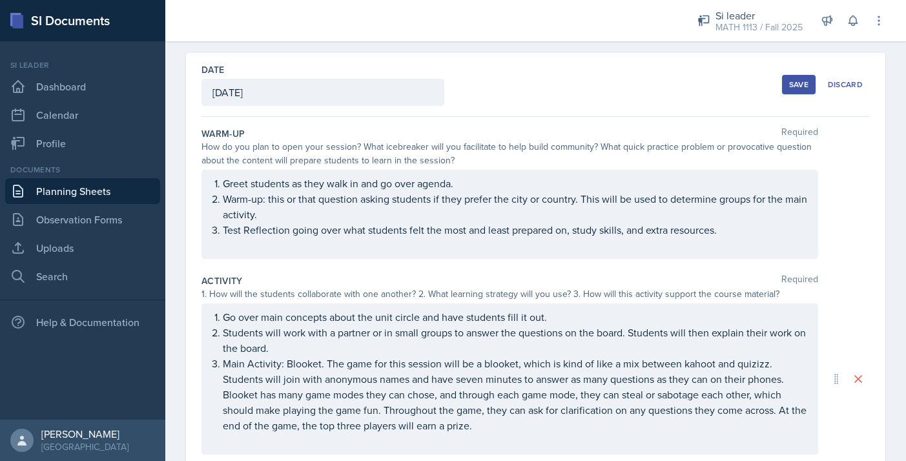
scroll to position [71, 0]
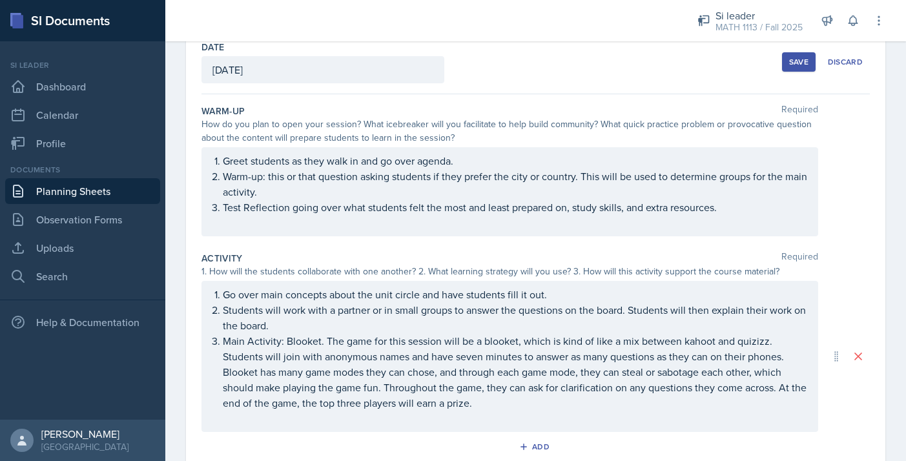
click at [726, 215] on p "Test Reflection going over what students felt the most and least prepared on, s…" at bounding box center [515, 208] width 585 height 16
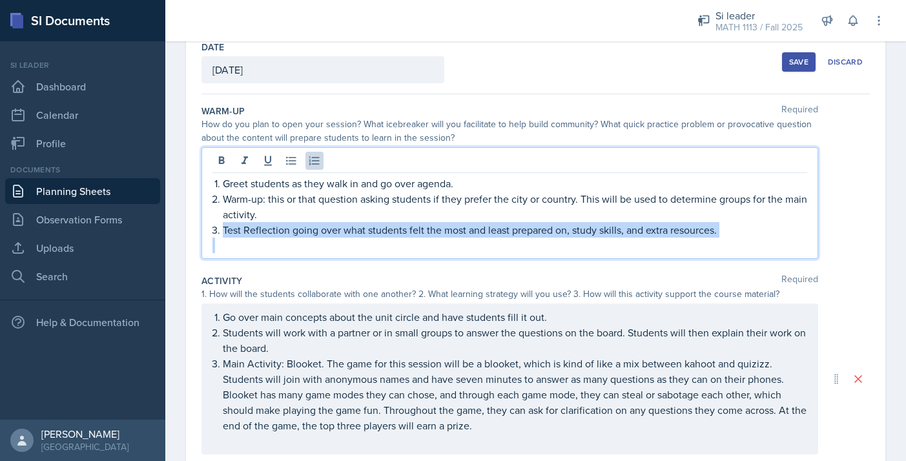
drag, startPoint x: 726, startPoint y: 231, endPoint x: 212, endPoint y: 233, distance: 513.6
click at [223, 233] on li "Test Reflection going over what students felt the most and least prepared on, s…" at bounding box center [515, 230] width 585 height 16
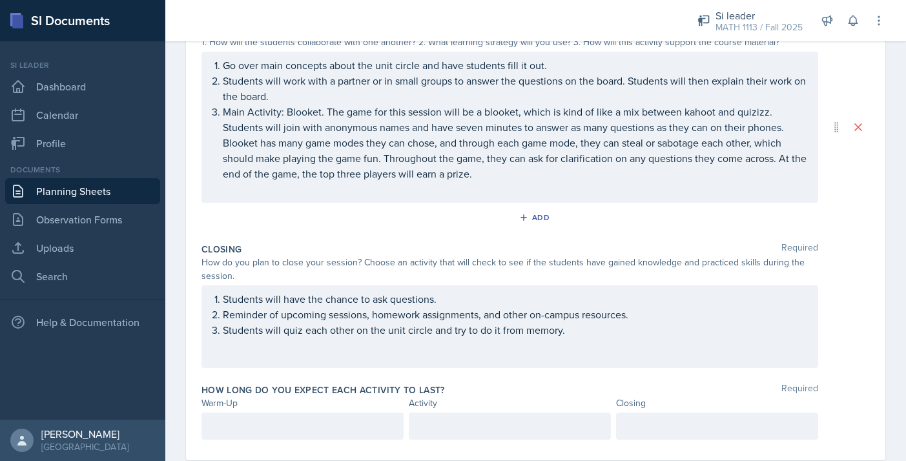
scroll to position [324, 0]
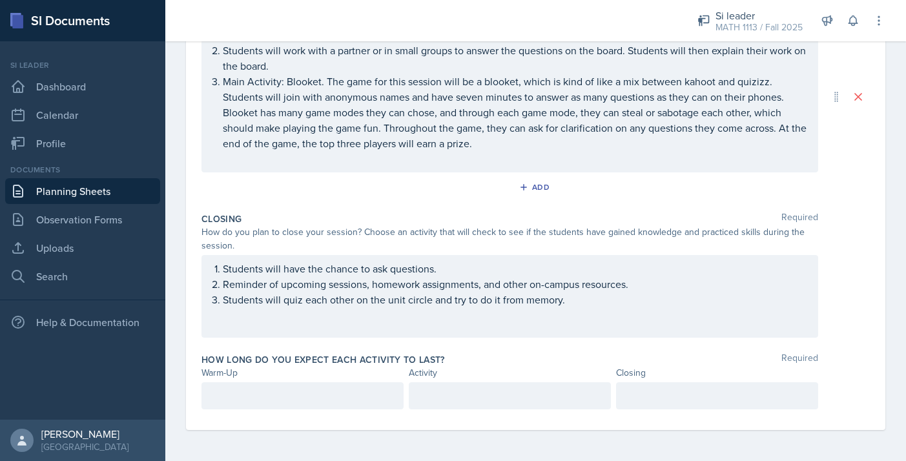
click at [299, 405] on div at bounding box center [303, 395] width 202 height 27
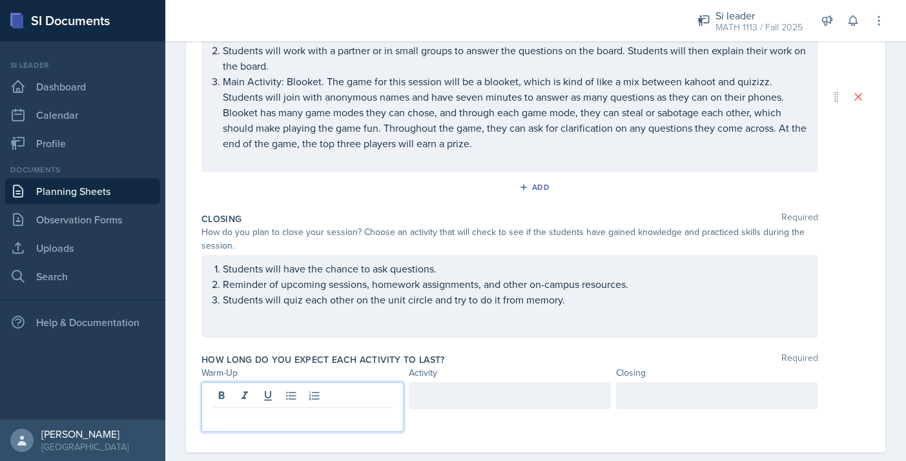
scroll to position [347, 0]
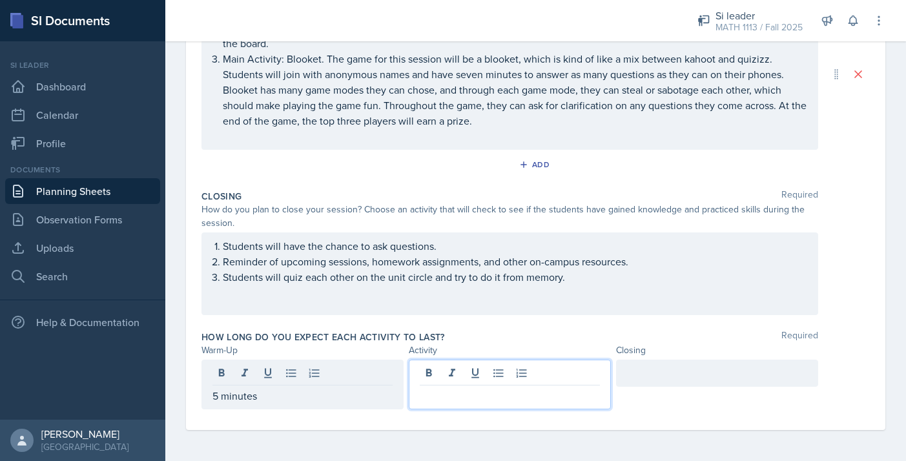
click at [448, 377] on div at bounding box center [510, 385] width 202 height 50
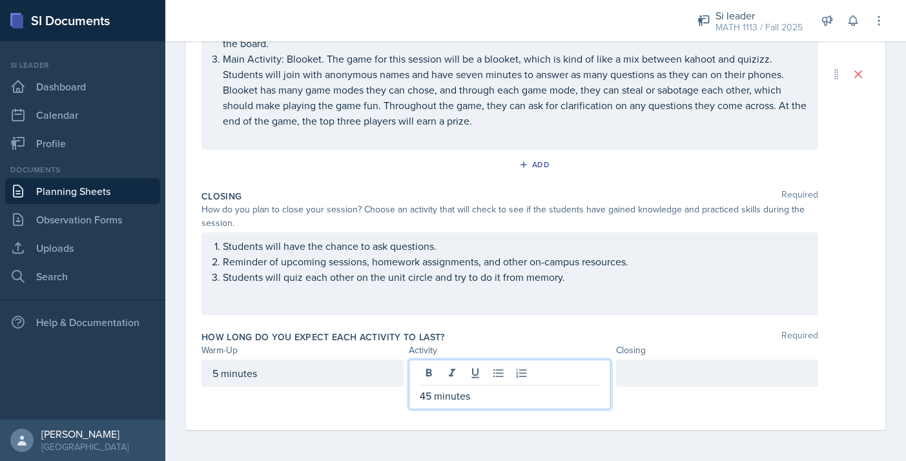
click at [645, 379] on div at bounding box center [717, 373] width 202 height 27
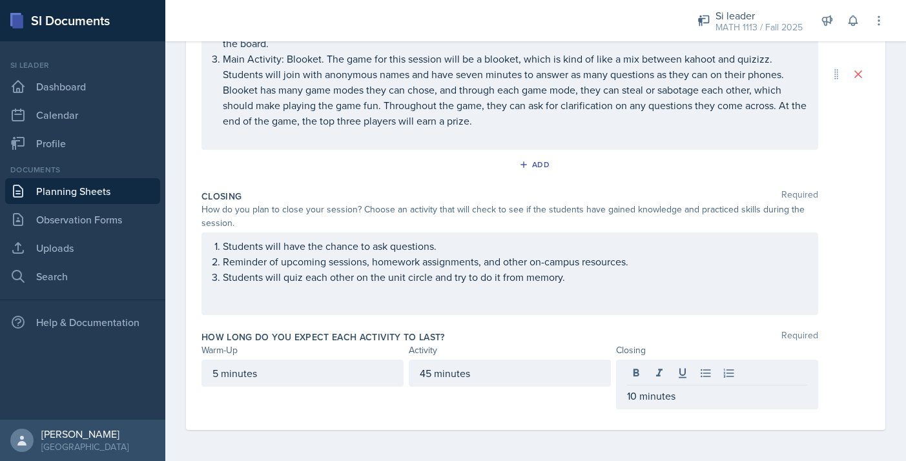
click at [623, 207] on div "How do you plan to close your session? Choose an activity that will check to se…" at bounding box center [510, 216] width 617 height 27
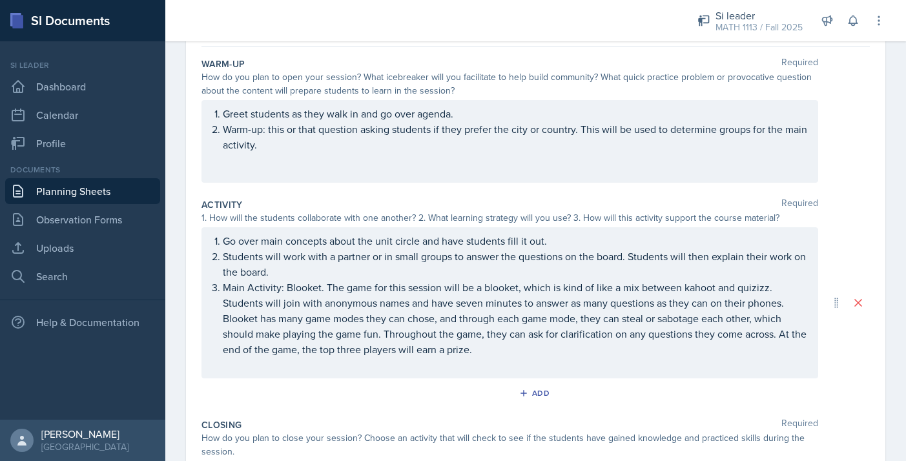
scroll to position [0, 0]
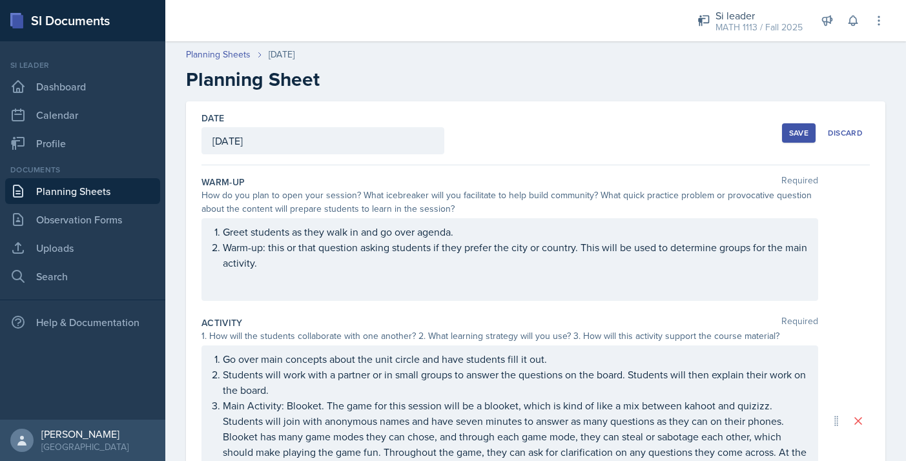
click at [802, 141] on button "Save" at bounding box center [799, 132] width 34 height 19
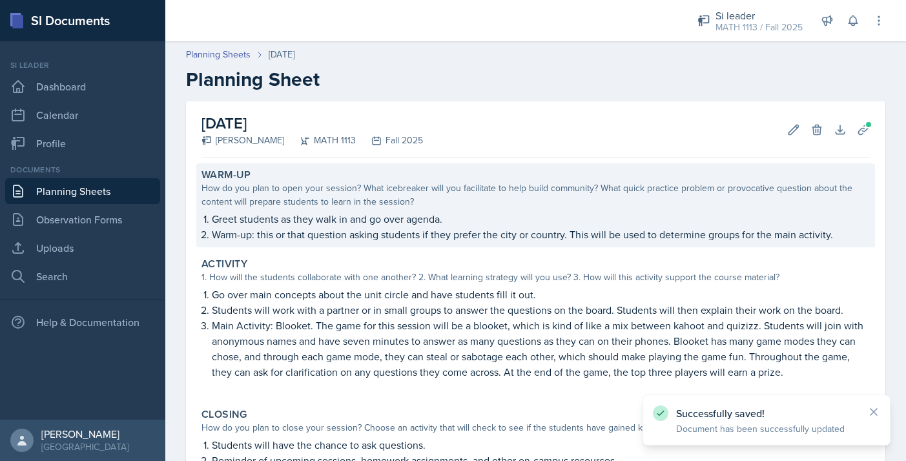
scroll to position [185, 0]
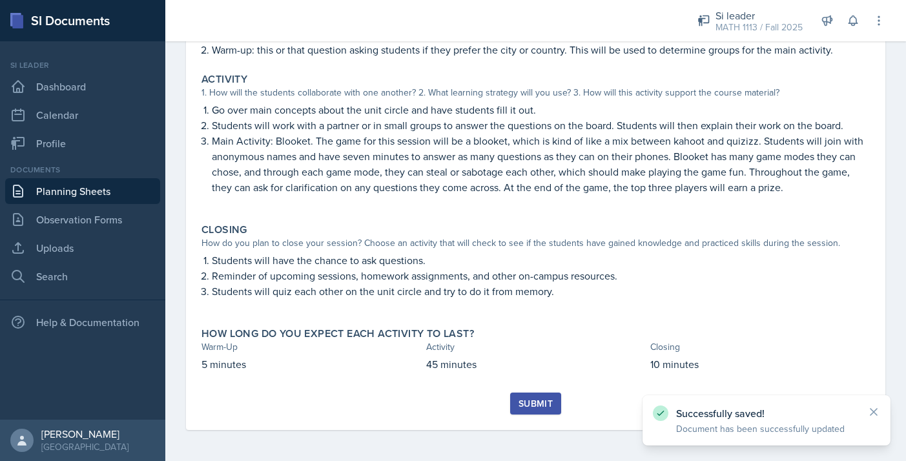
click at [541, 405] on div "Submit" at bounding box center [536, 404] width 34 height 10
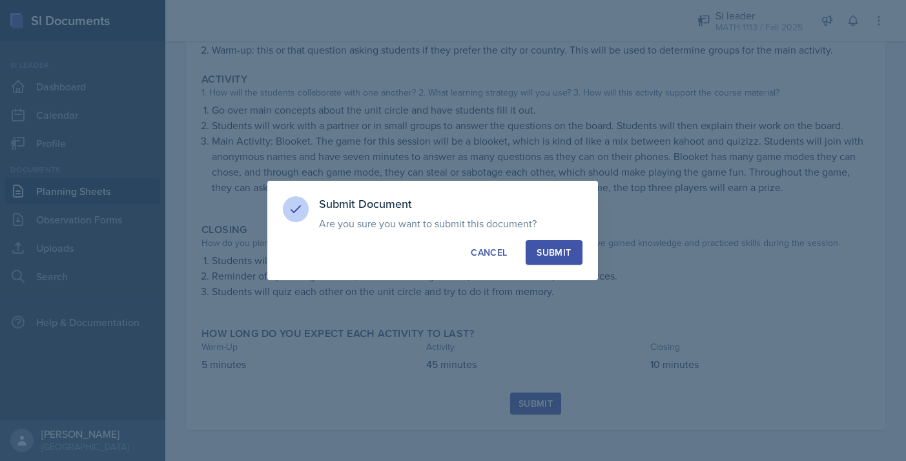
click at [563, 254] on div "Submit" at bounding box center [554, 252] width 34 height 13
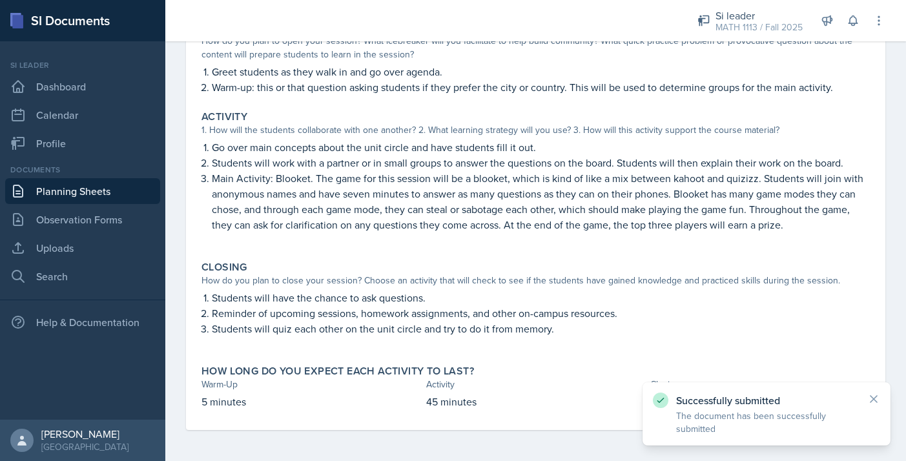
scroll to position [0, 0]
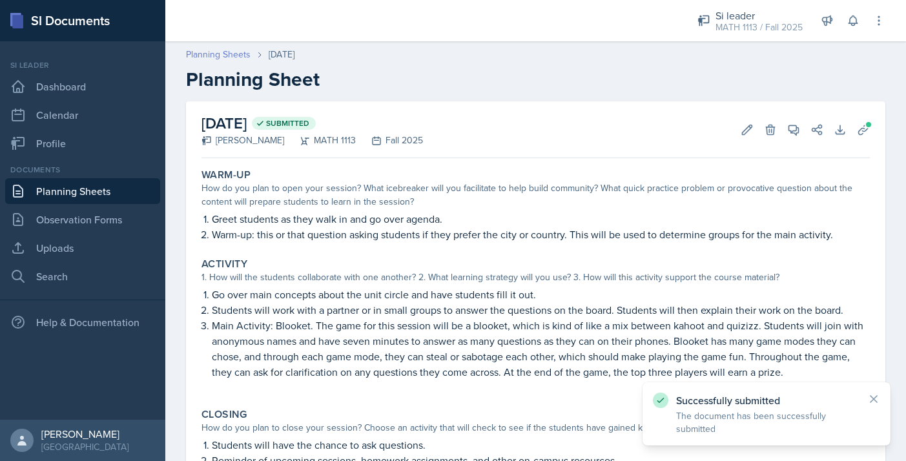
click at [195, 48] on link "Planning Sheets" at bounding box center [218, 55] width 65 height 14
